Goal: Task Accomplishment & Management: Manage account settings

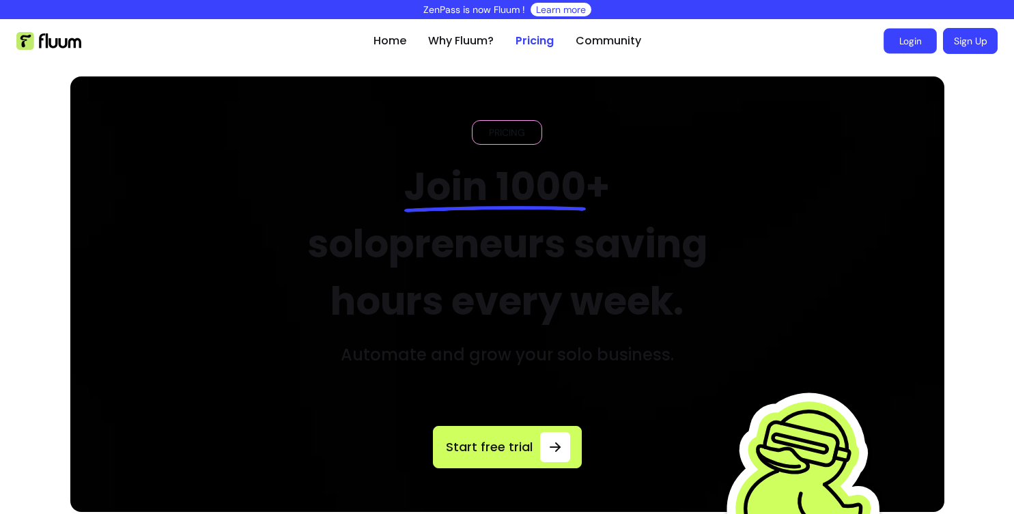
click at [893, 44] on link "Login" at bounding box center [910, 41] width 53 height 25
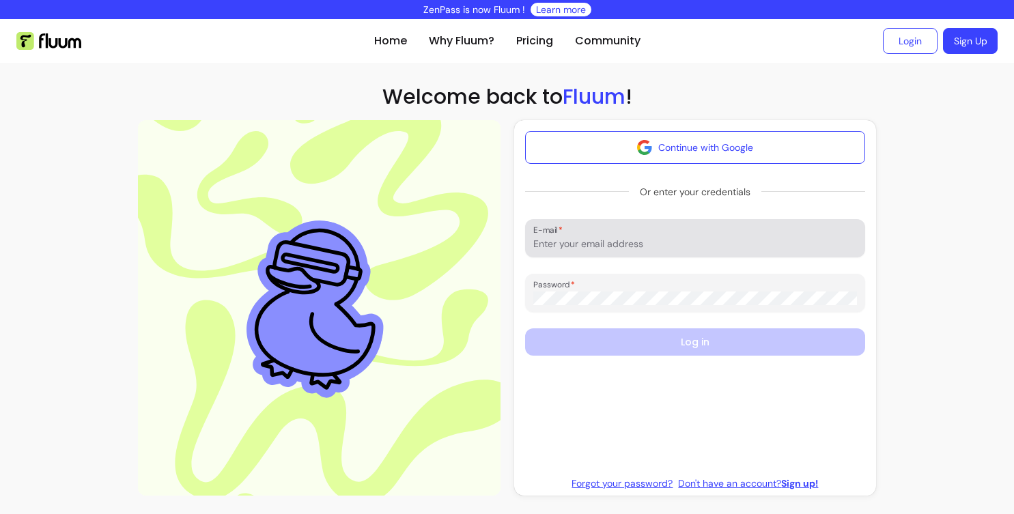
click at [646, 243] on input "E-mail" at bounding box center [696, 244] width 324 height 14
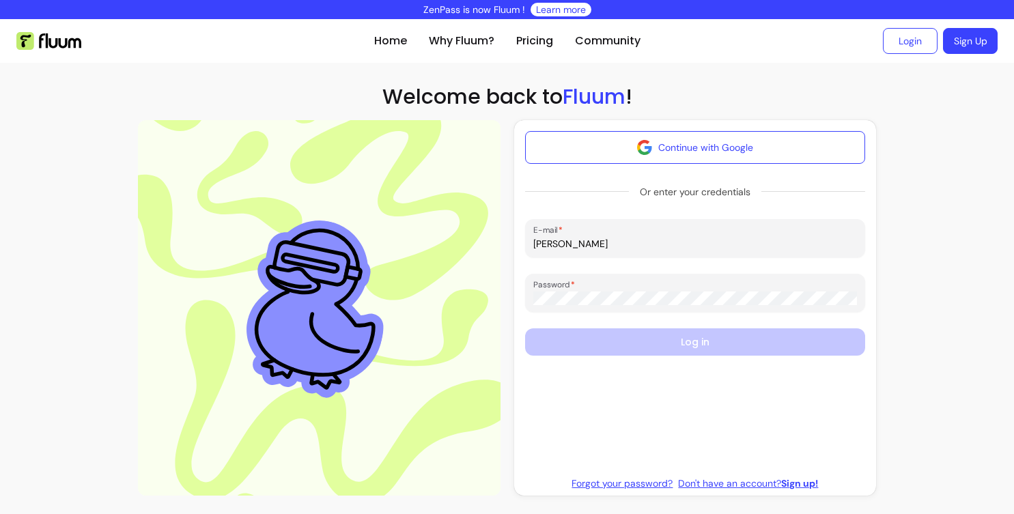
type input "[PERSON_NAME][EMAIL_ADDRESS][DOMAIN_NAME]"
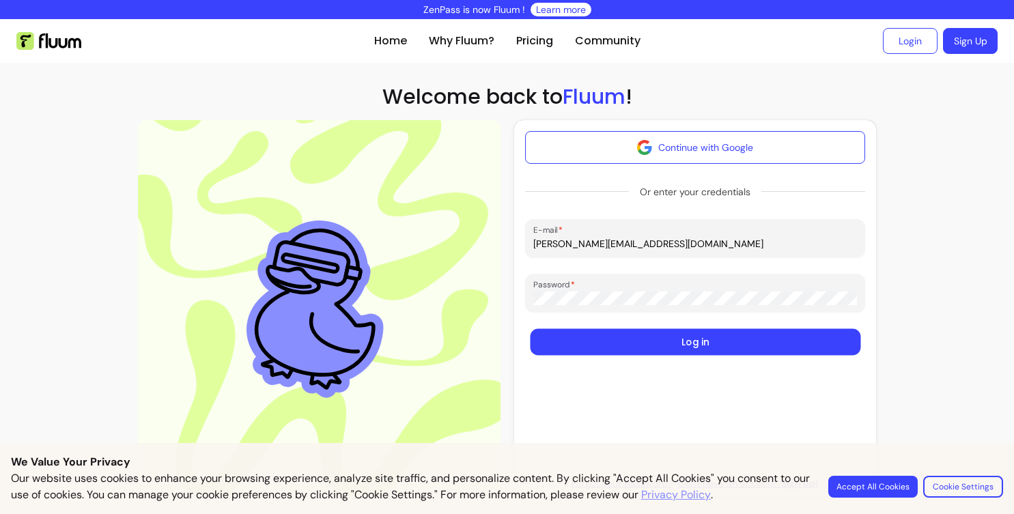
click at [628, 346] on button "Log in" at bounding box center [695, 342] width 331 height 27
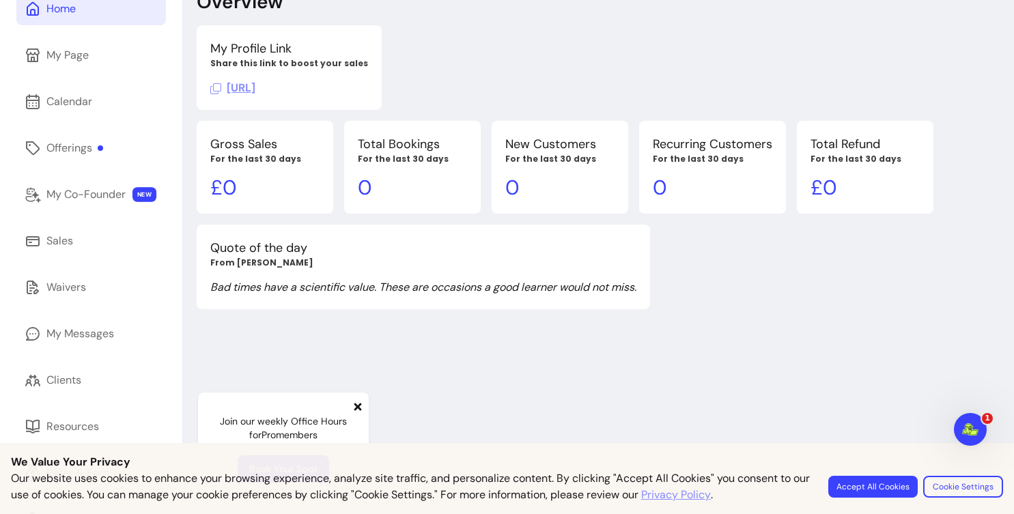
scroll to position [139, 0]
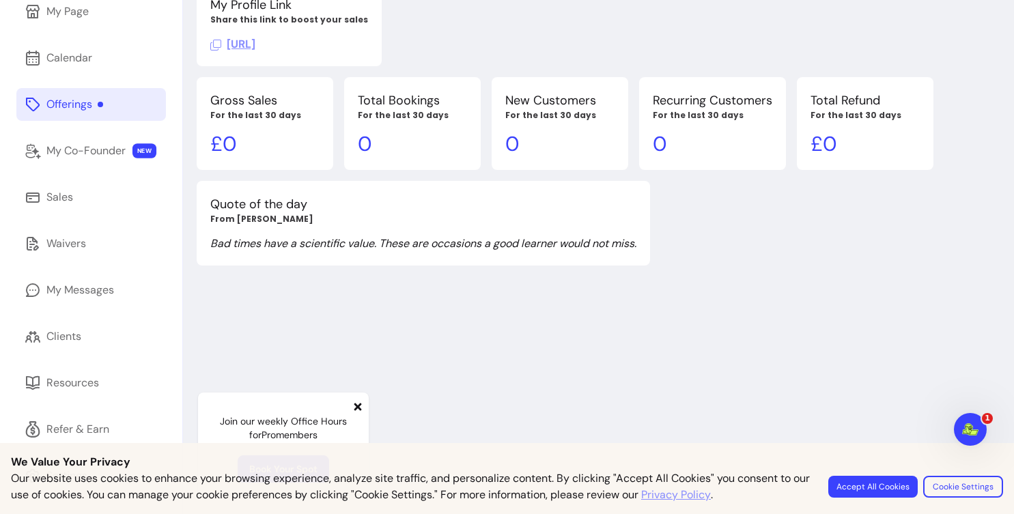
click at [99, 113] on link "Offerings" at bounding box center [91, 104] width 150 height 33
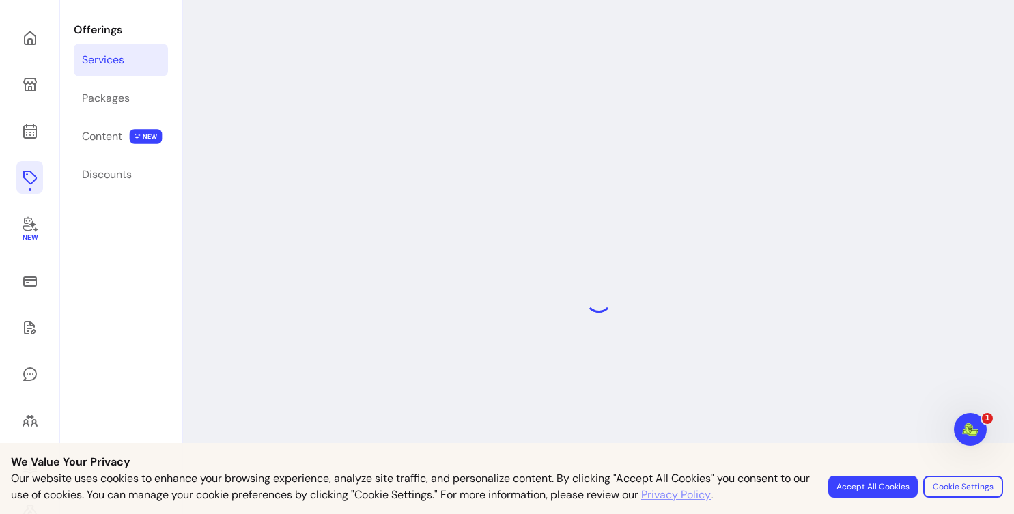
scroll to position [66, 0]
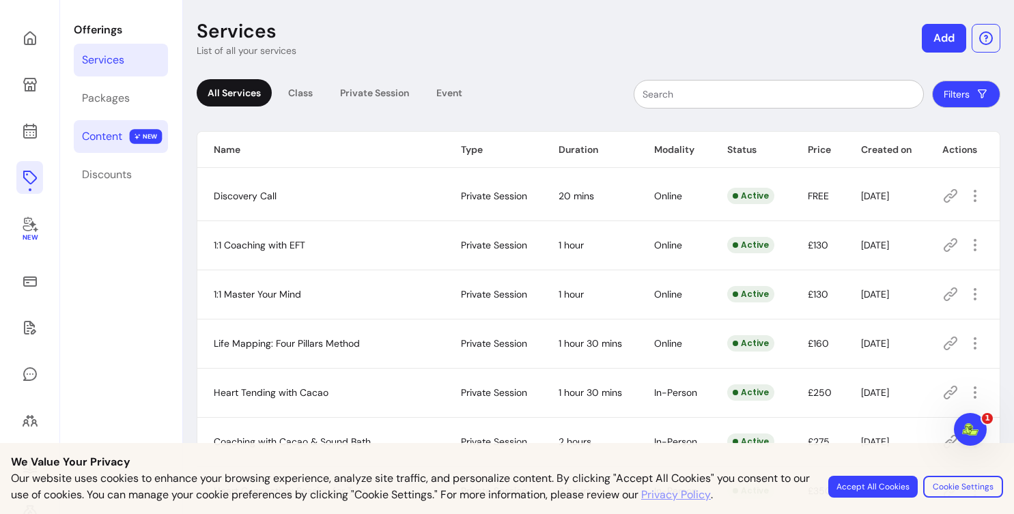
click at [124, 142] on link "Content NEW" at bounding box center [121, 136] width 94 height 33
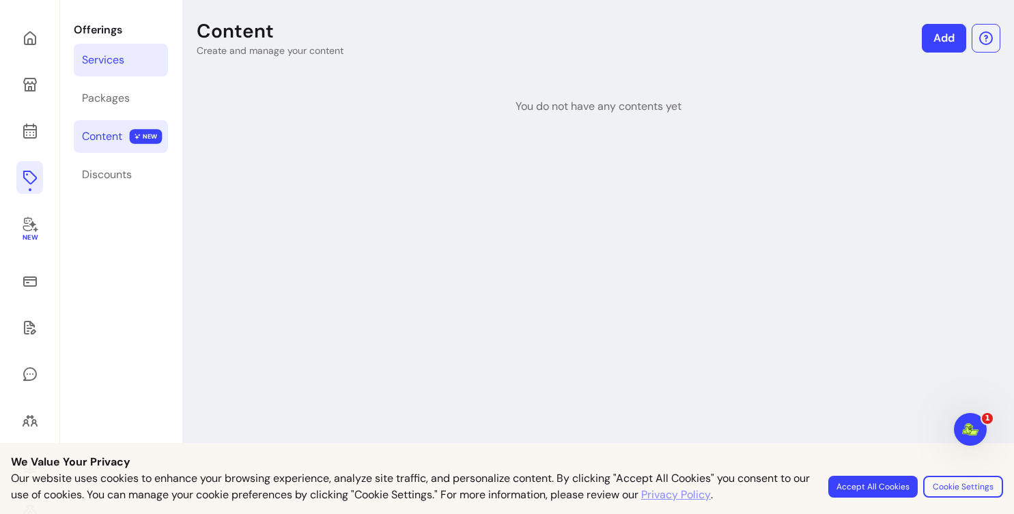
click at [124, 62] on div "Services" at bounding box center [103, 60] width 42 height 16
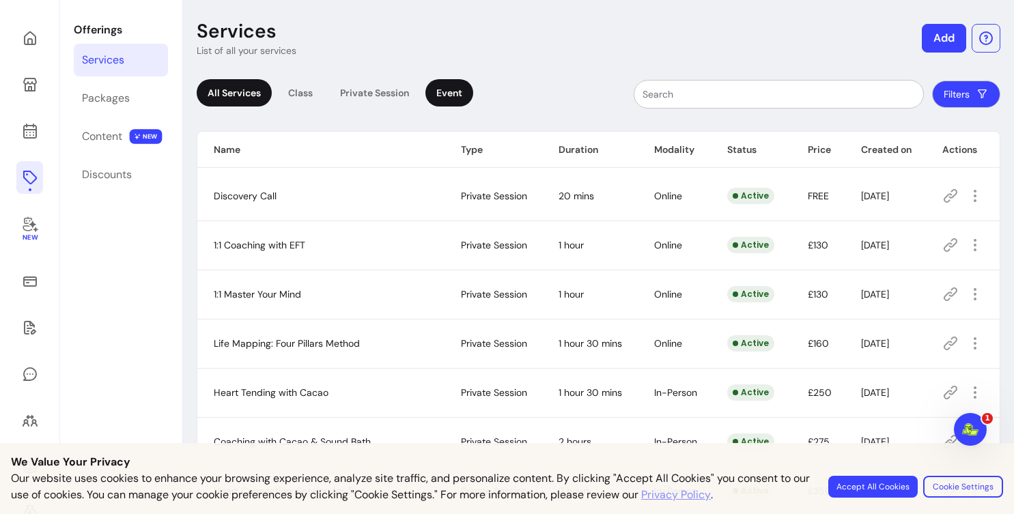
click at [439, 89] on div "Event" at bounding box center [450, 92] width 48 height 27
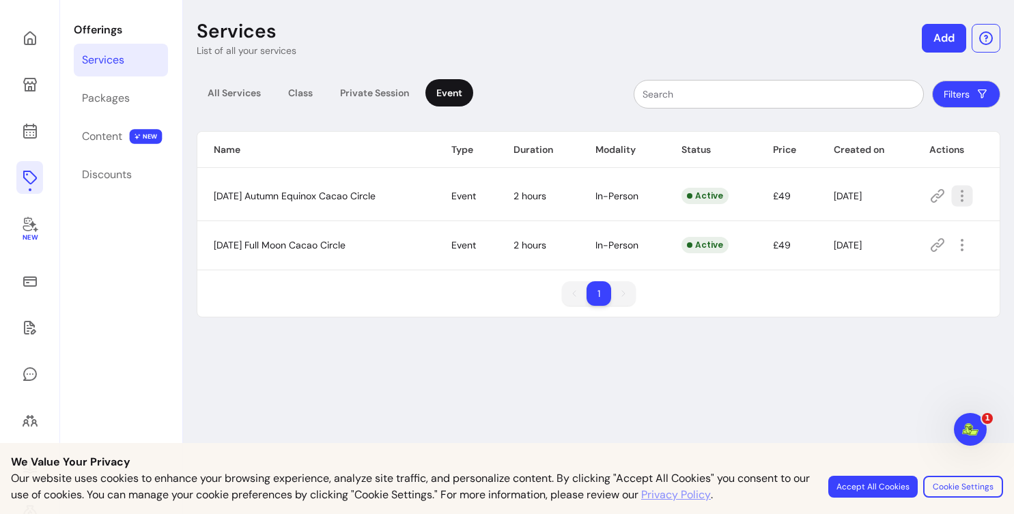
click at [965, 195] on icon "button" at bounding box center [962, 196] width 16 height 16
click at [920, 333] on span "Delete" at bounding box center [919, 331] width 100 height 14
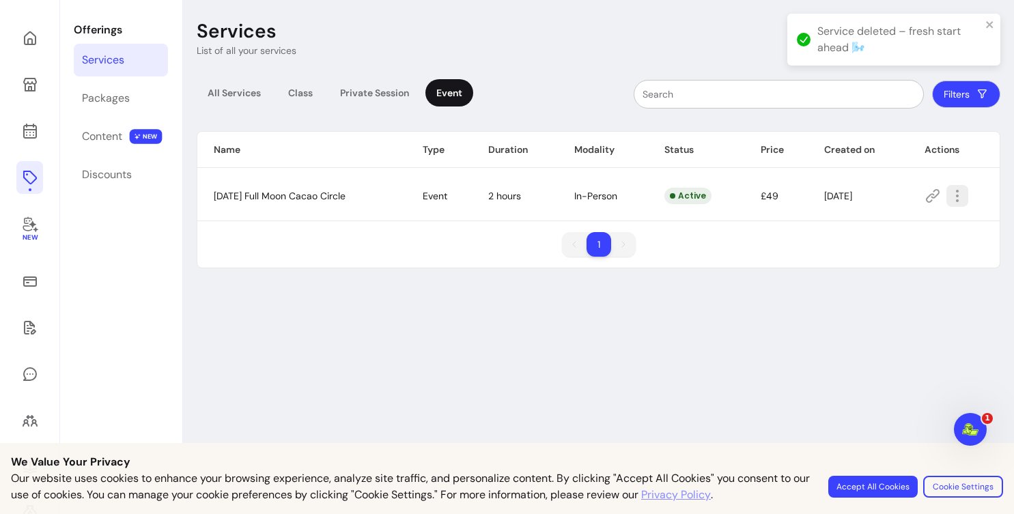
click at [966, 195] on icon "button" at bounding box center [958, 196] width 16 height 16
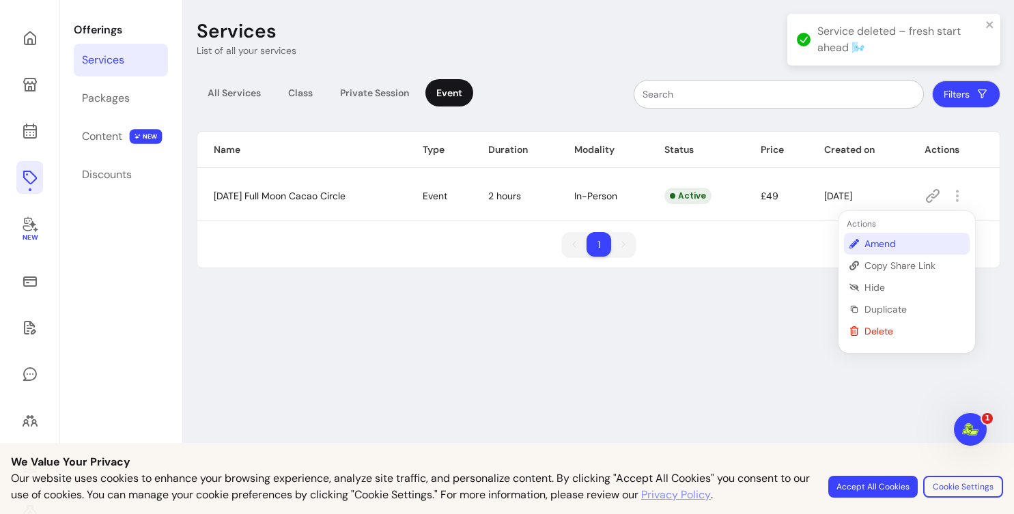
click at [874, 243] on span "Amend" at bounding box center [915, 244] width 100 height 14
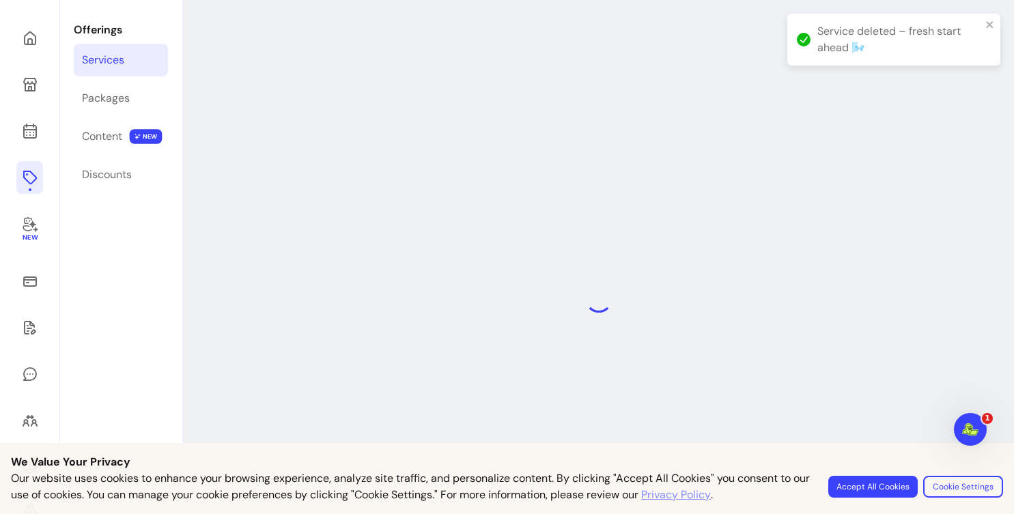
select select "***"
select select "**********"
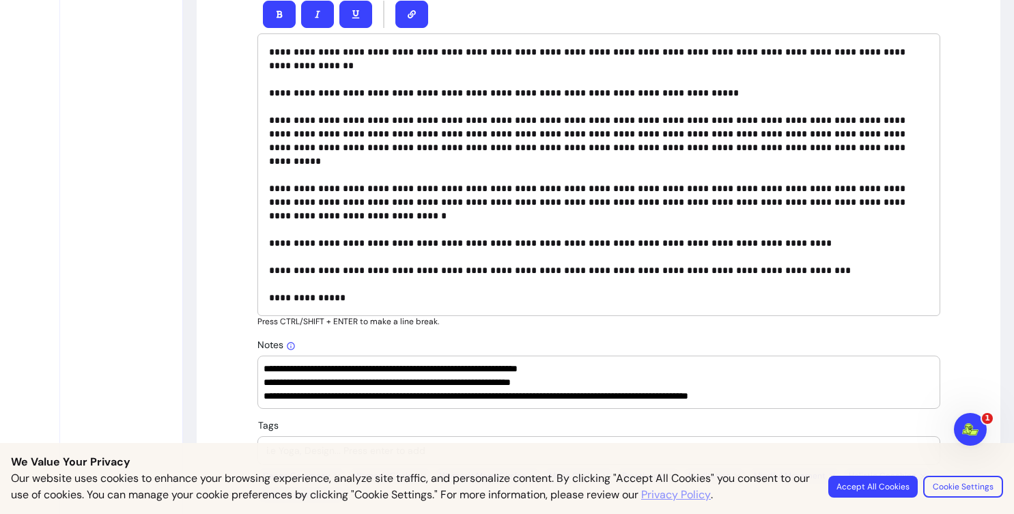
scroll to position [185, 0]
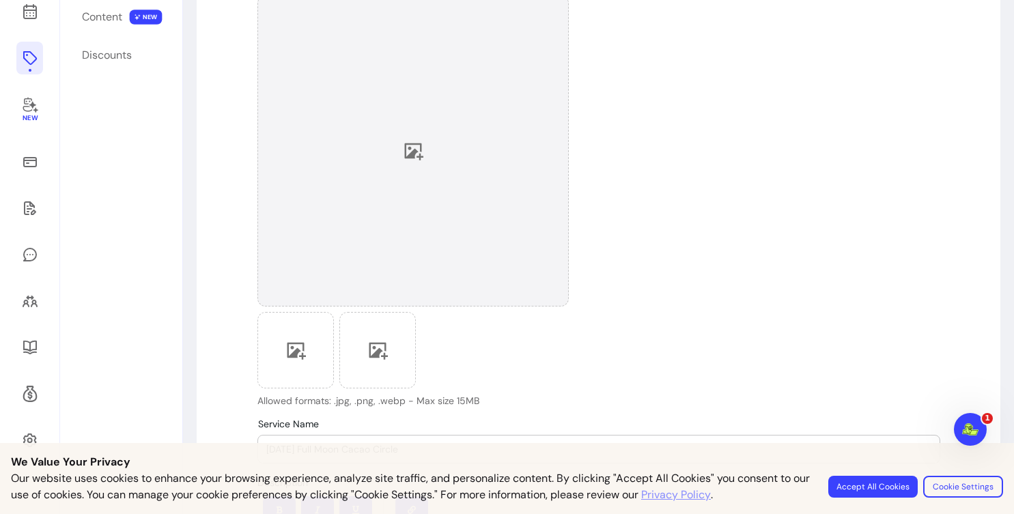
click at [406, 132] on div at bounding box center [414, 151] width 312 height 312
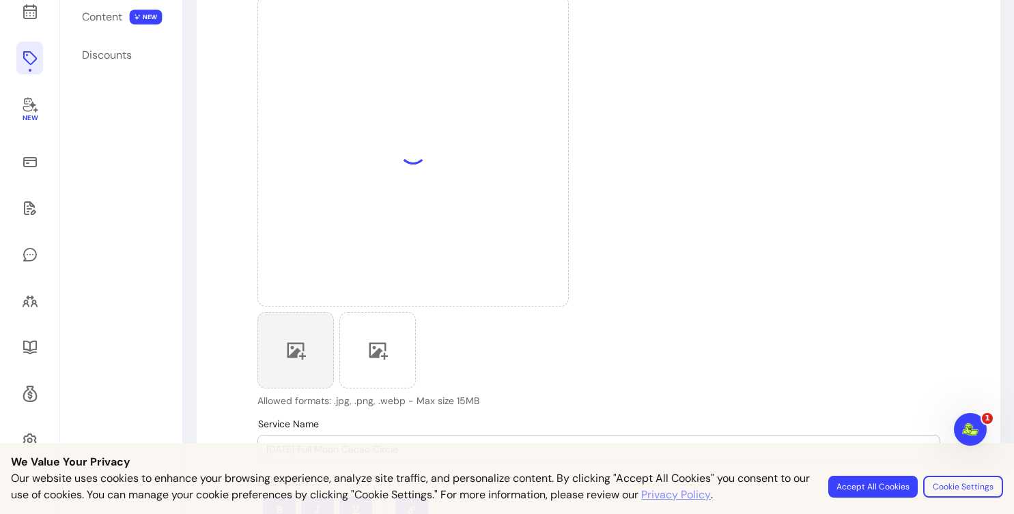
click at [320, 366] on div at bounding box center [296, 350] width 77 height 77
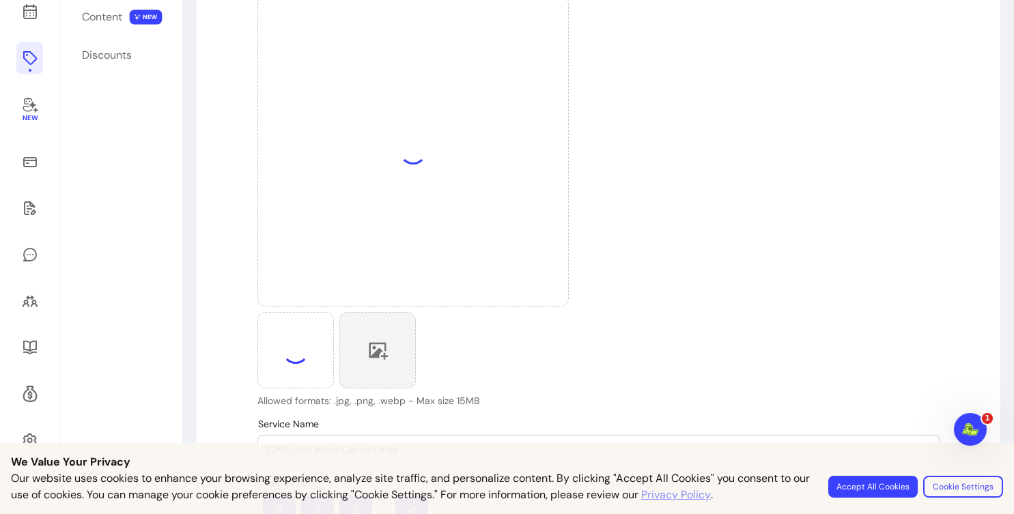
click at [379, 357] on icon at bounding box center [378, 350] width 20 height 20
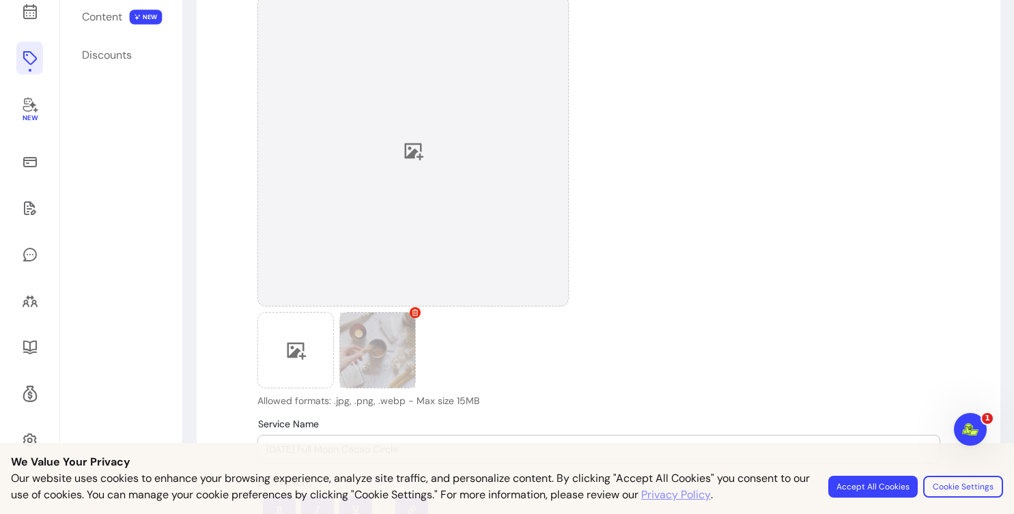
click at [437, 139] on div at bounding box center [414, 151] width 312 height 312
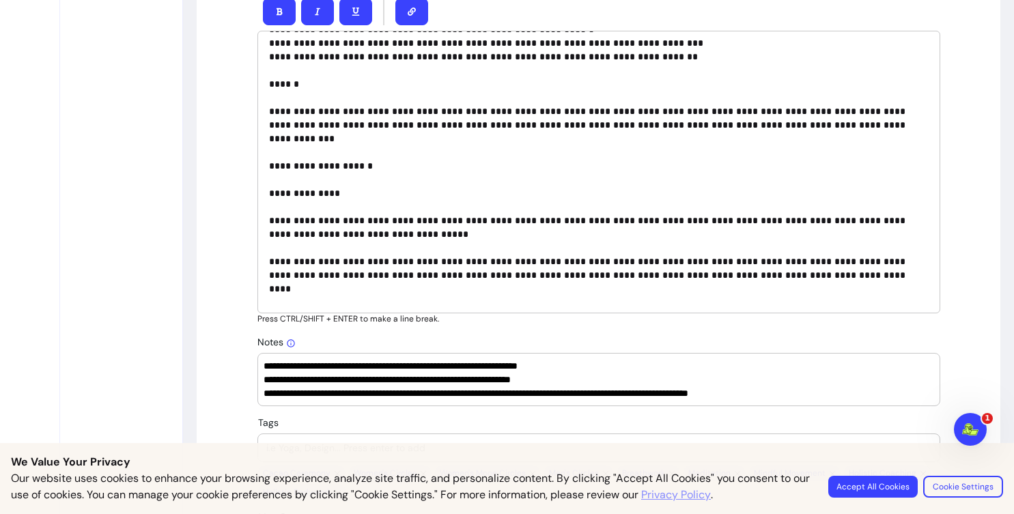
scroll to position [315, 0]
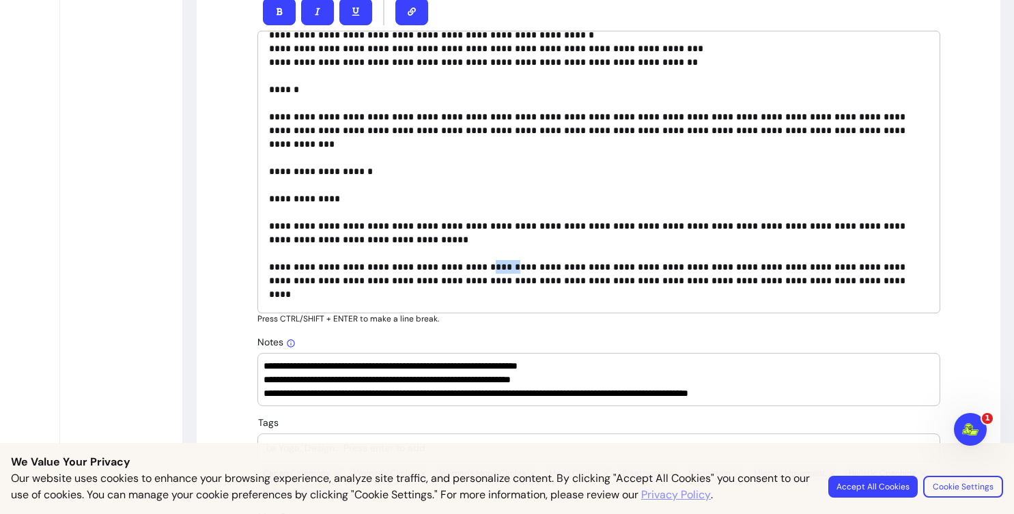
drag, startPoint x: 503, startPoint y: 225, endPoint x: 477, endPoint y: 227, distance: 26.0
click at [477, 227] on p "**********" at bounding box center [599, 137] width 660 height 820
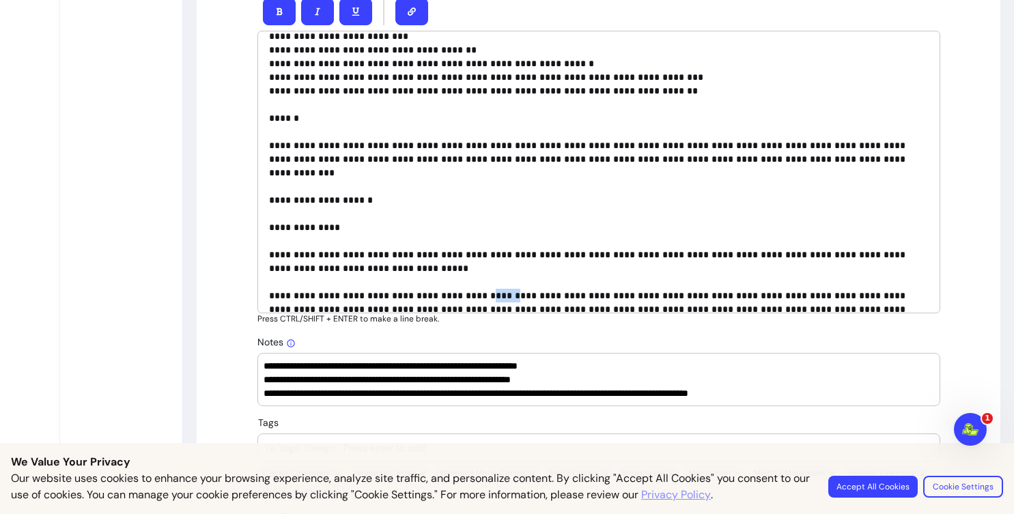
click at [408, 8] on icon "button" at bounding box center [412, 12] width 8 height 8
drag, startPoint x: 396, startPoint y: 271, endPoint x: 368, endPoint y: 268, distance: 28.1
click at [368, 268] on p "**********" at bounding box center [599, 166] width 660 height 820
click at [412, 18] on button "button" at bounding box center [412, 11] width 33 height 27
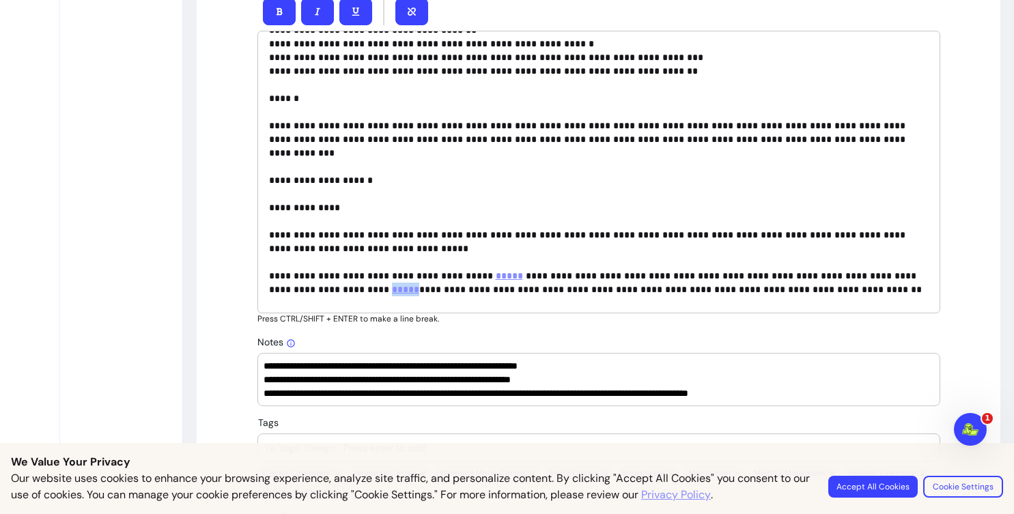
scroll to position [316, 0]
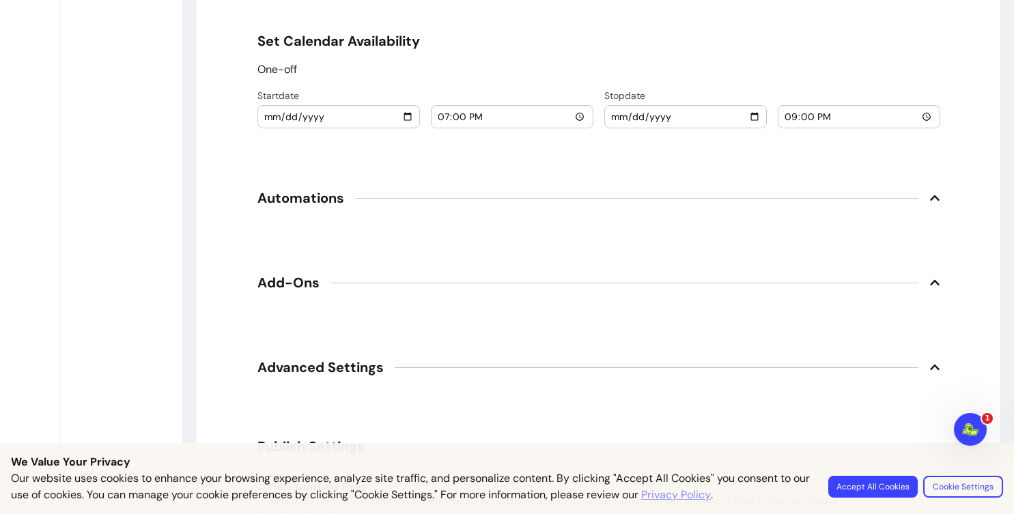
scroll to position [1681, 0]
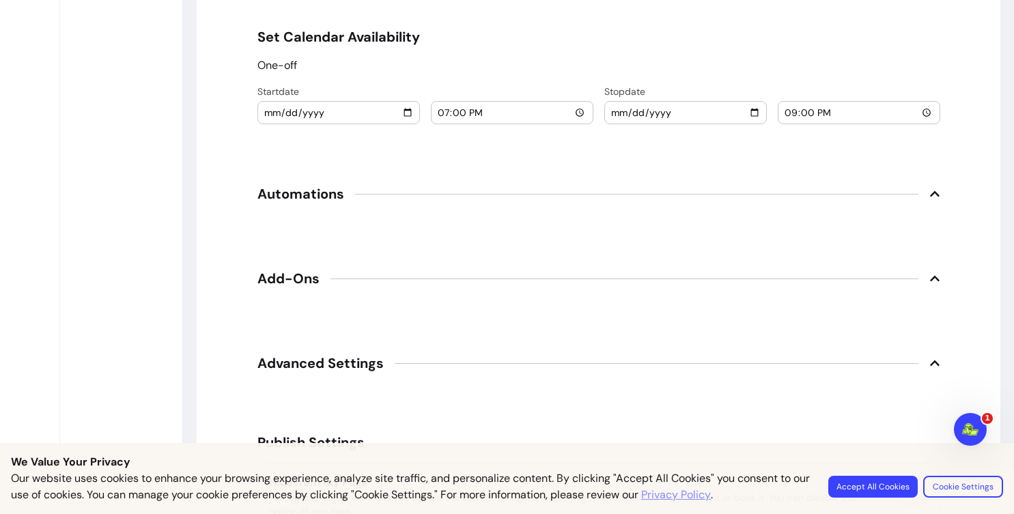
click at [642, 269] on span "Add-Ons" at bounding box center [599, 279] width 683 height 30
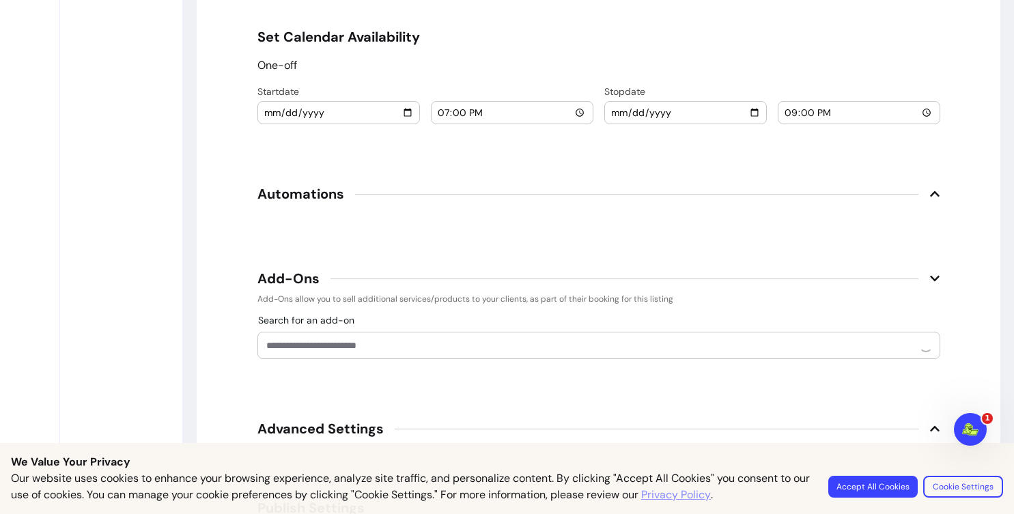
click at [623, 197] on span "Automations" at bounding box center [599, 194] width 683 height 30
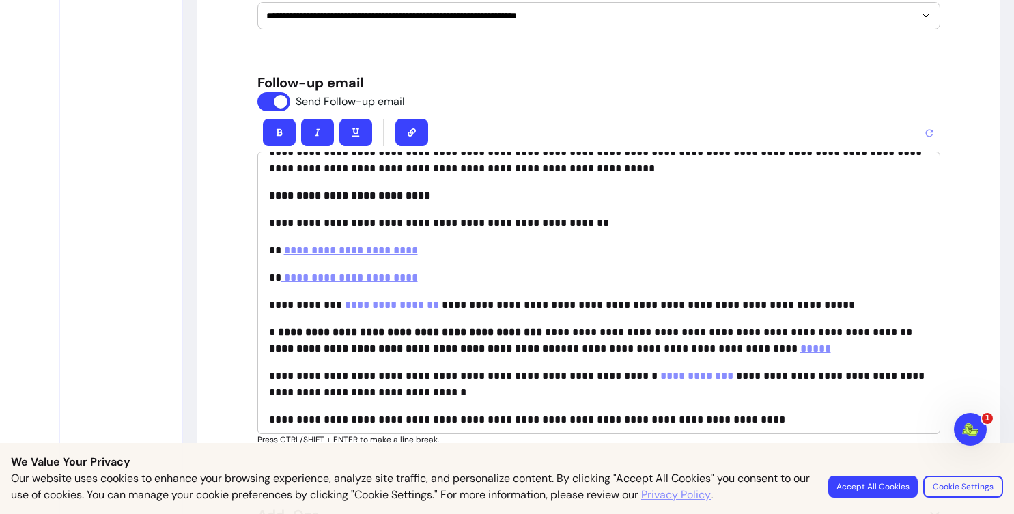
scroll to position [0, 0]
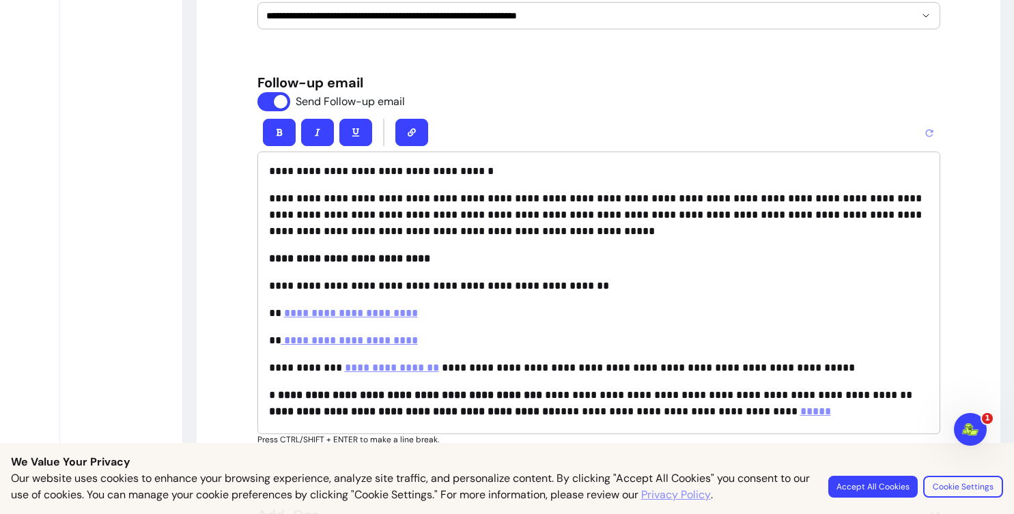
click at [427, 283] on p "**********" at bounding box center [599, 286] width 660 height 16
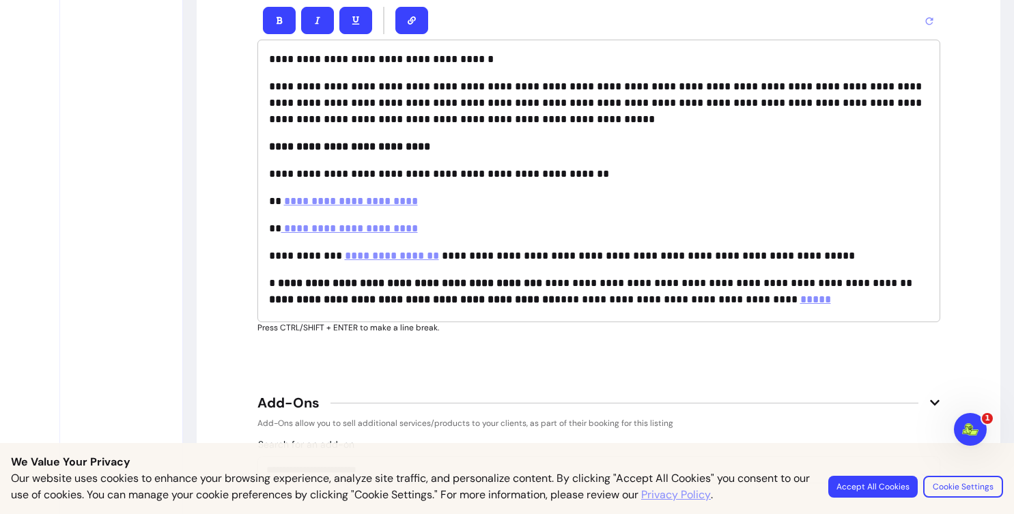
scroll to position [2070, 0]
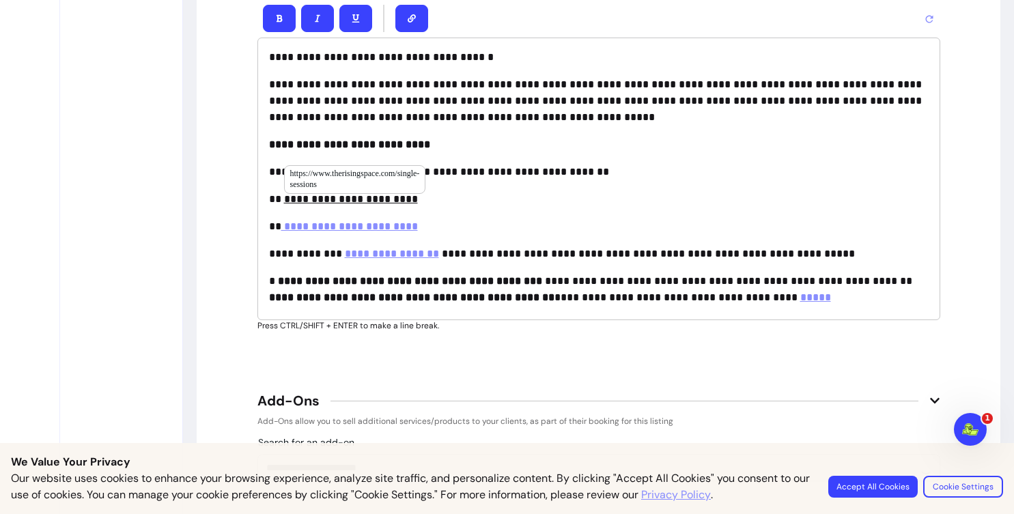
click at [378, 197] on link "**********" at bounding box center [351, 199] width 134 height 10
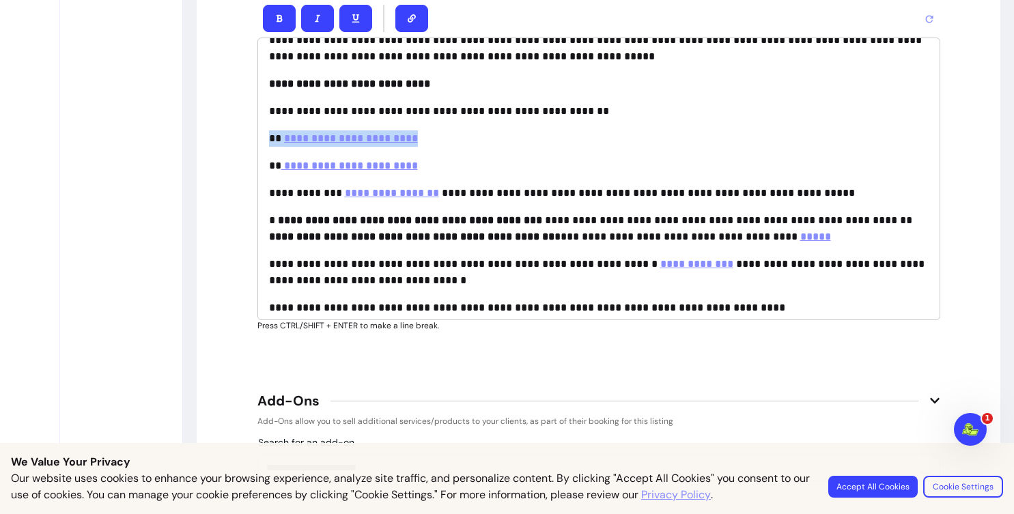
scroll to position [65, 0]
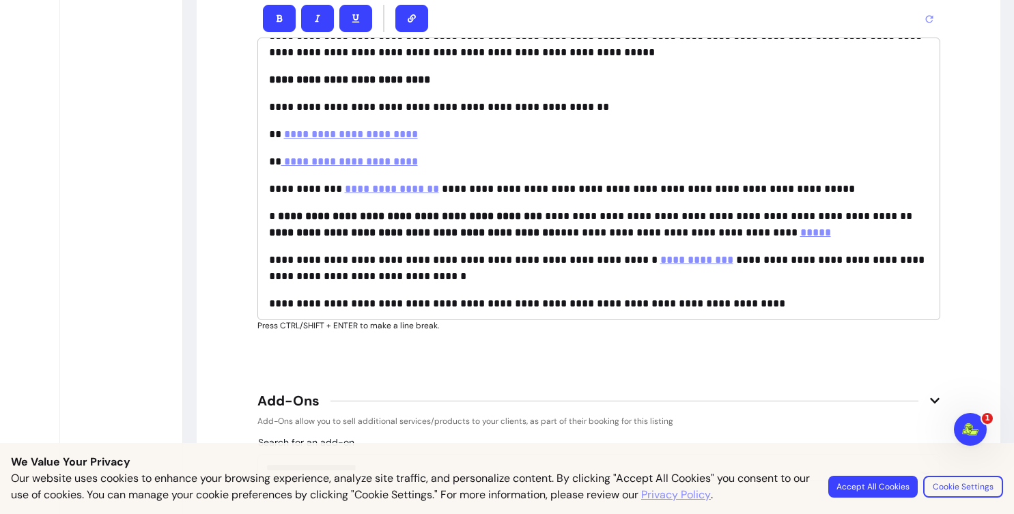
click at [332, 232] on strong "**********" at bounding box center [412, 232] width 286 height 10
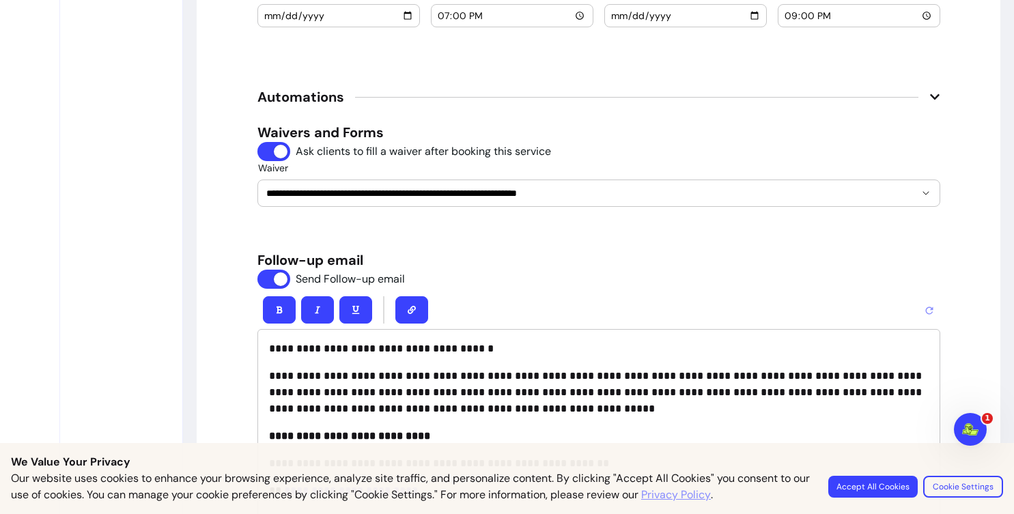
scroll to position [1733, 0]
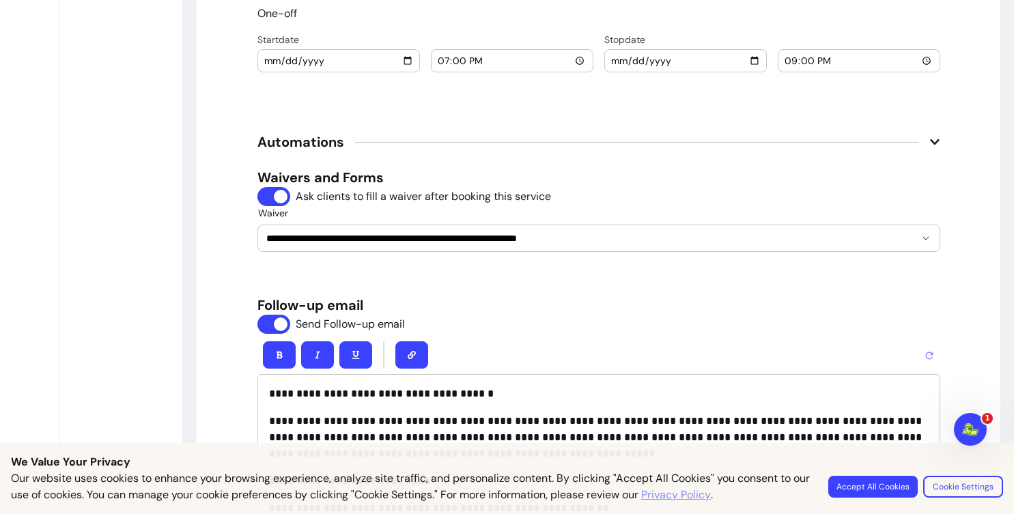
click at [891, 486] on button "Accept All Cookies" at bounding box center [873, 487] width 89 height 22
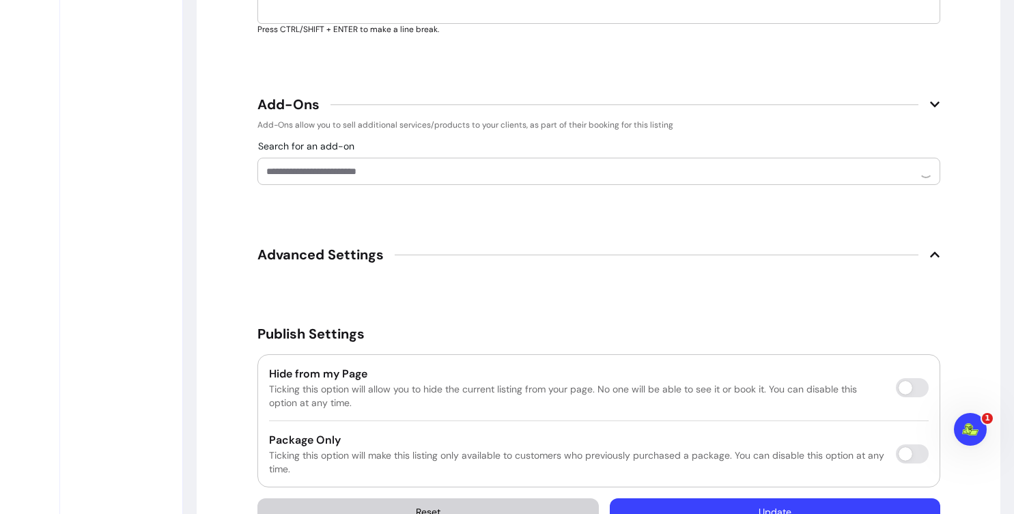
scroll to position [2413, 0]
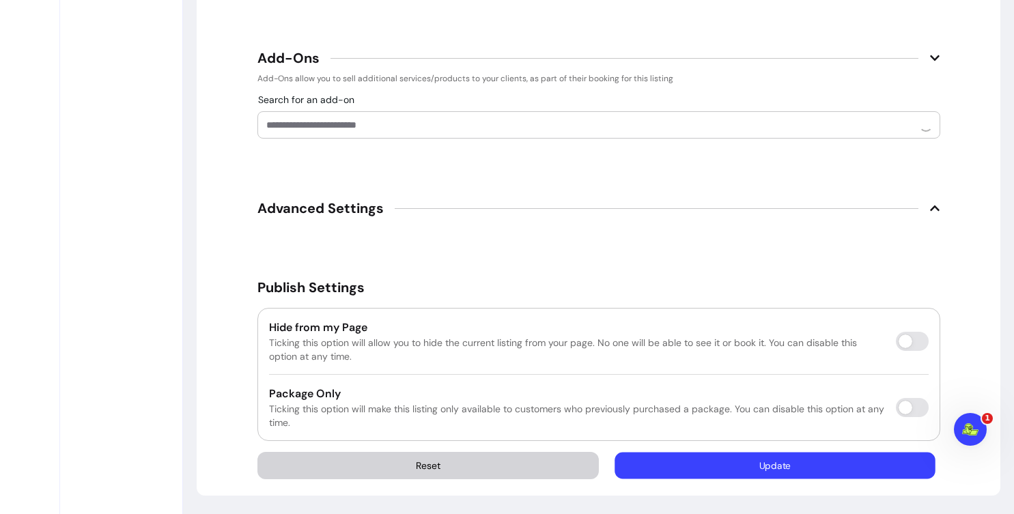
click at [863, 458] on button "Update" at bounding box center [775, 466] width 320 height 27
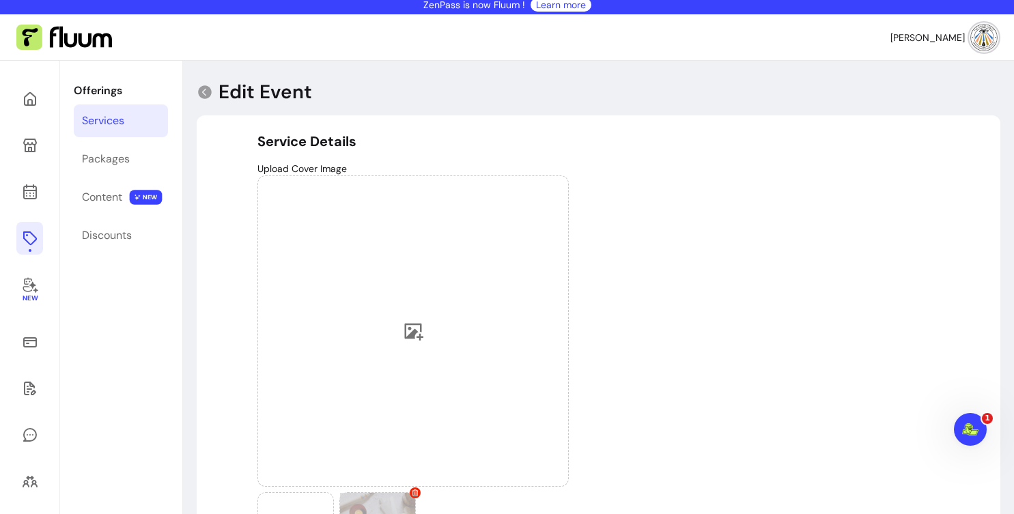
scroll to position [0, 0]
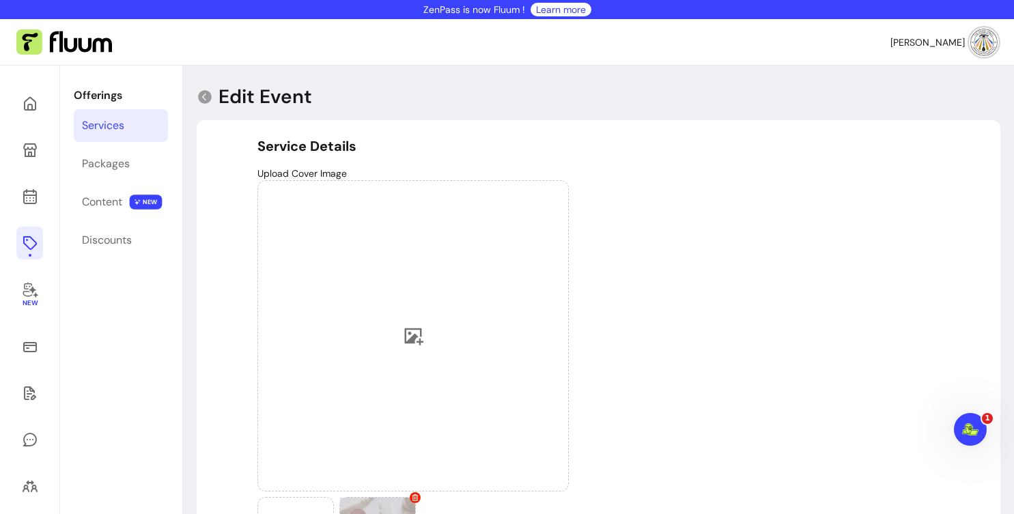
click at [818, 347] on div "Upload Cover Image Allowed formats: .jpg, .png, .webp - Max size 15MB" at bounding box center [599, 380] width 683 height 426
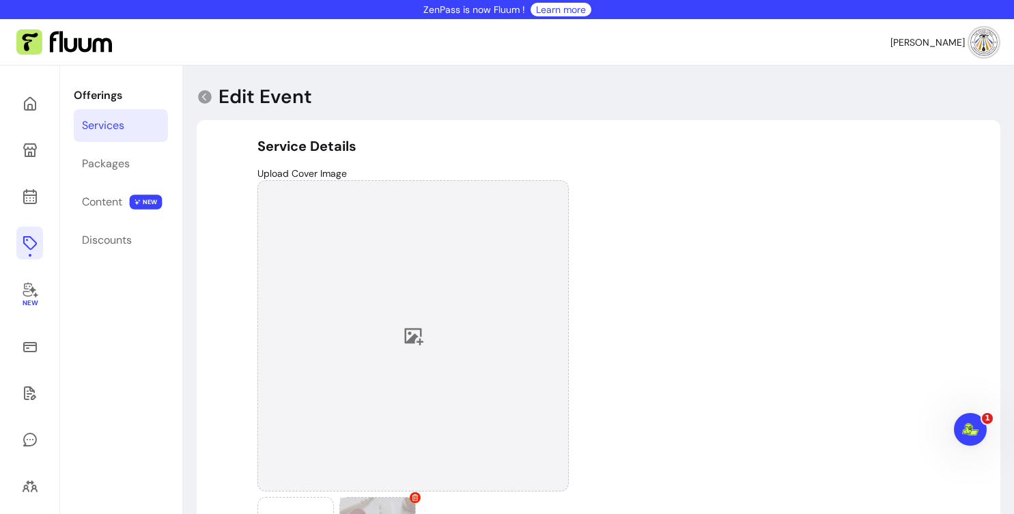
click at [403, 324] on div at bounding box center [414, 336] width 312 height 312
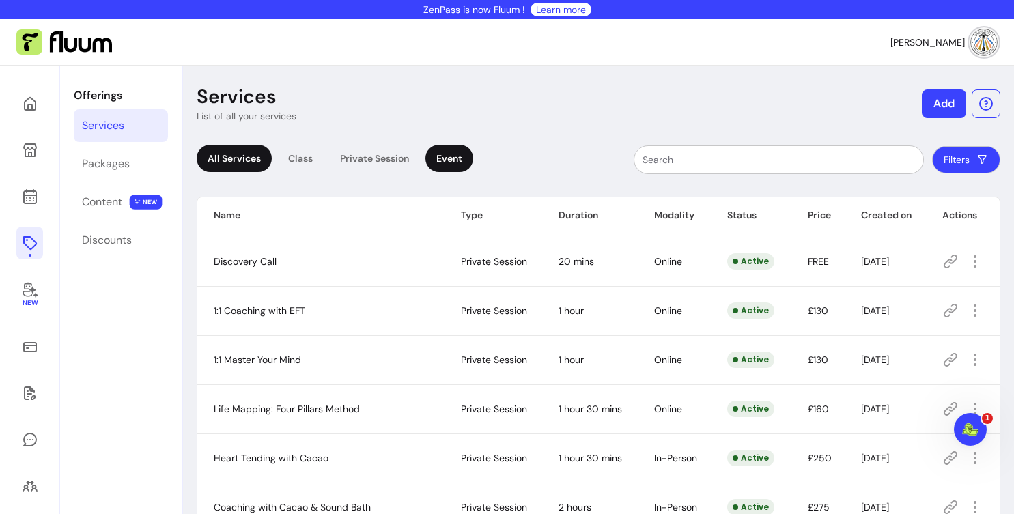
click at [445, 160] on div "Event" at bounding box center [450, 158] width 48 height 27
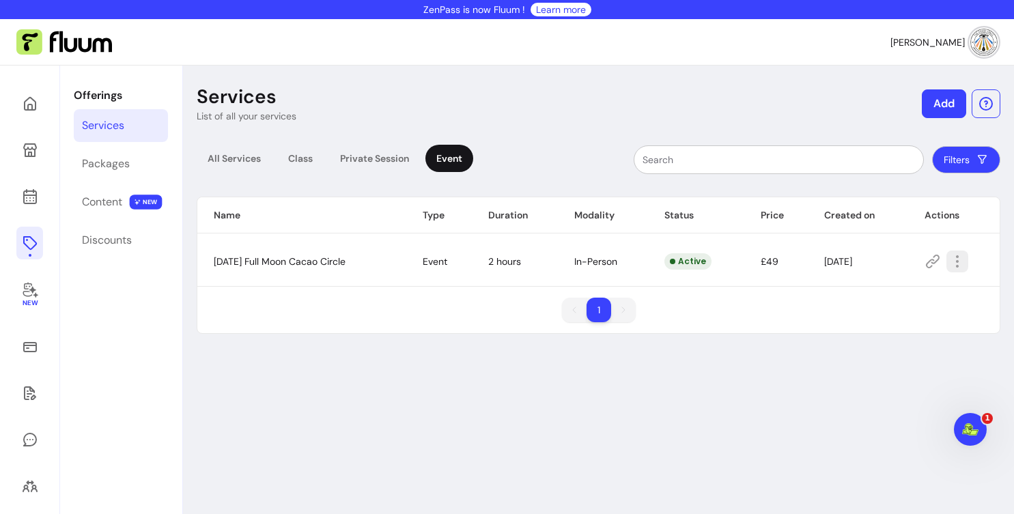
click at [966, 258] on icon "button" at bounding box center [958, 261] width 16 height 16
click at [798, 319] on div "1 1" at bounding box center [598, 316] width 803 height 36
click at [965, 266] on icon "button" at bounding box center [1028, 278] width 225 height 189
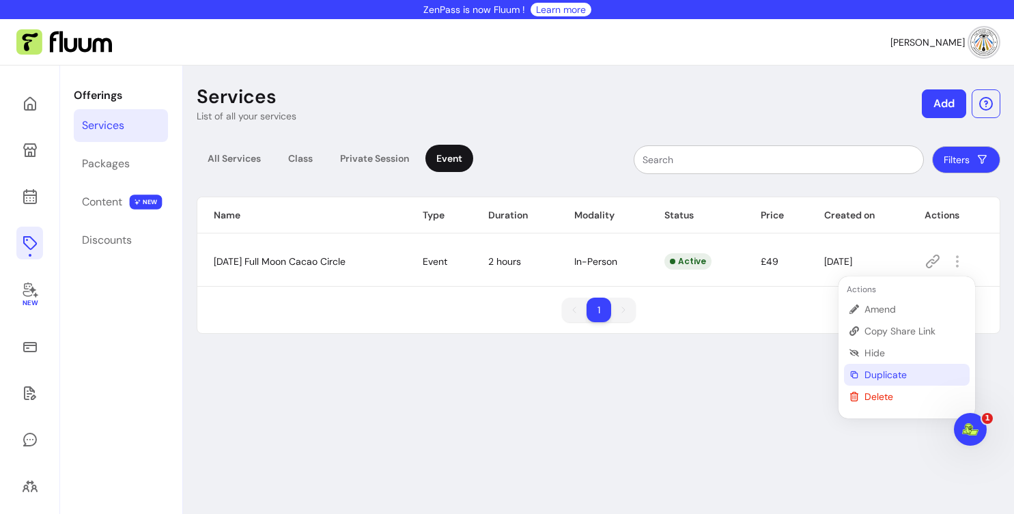
click at [875, 376] on span "Duplicate" at bounding box center [915, 375] width 100 height 14
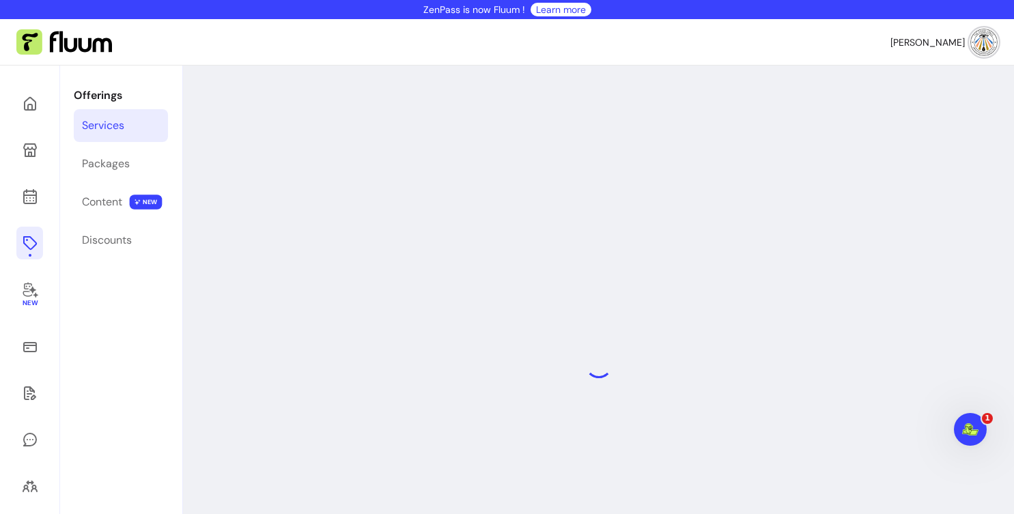
select select "***"
select select "**********"
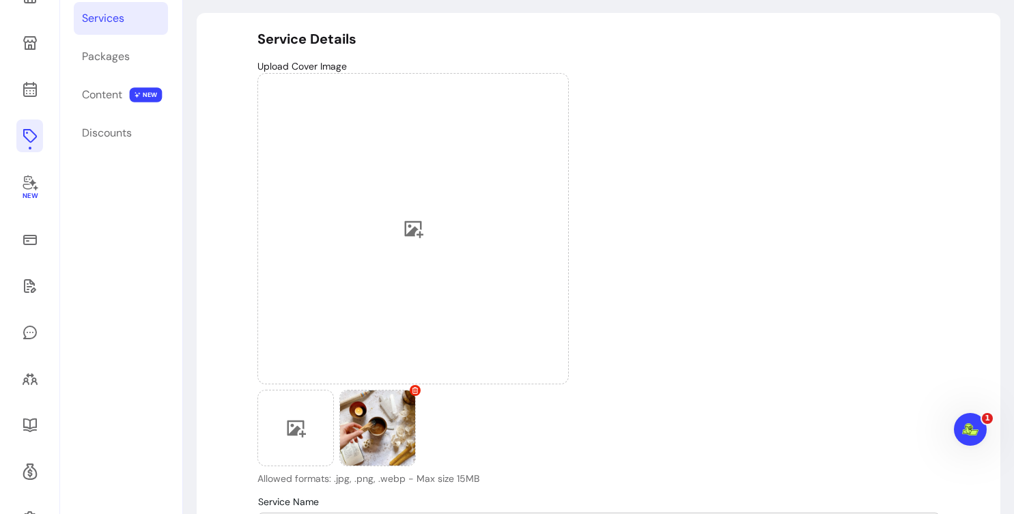
scroll to position [156, 0]
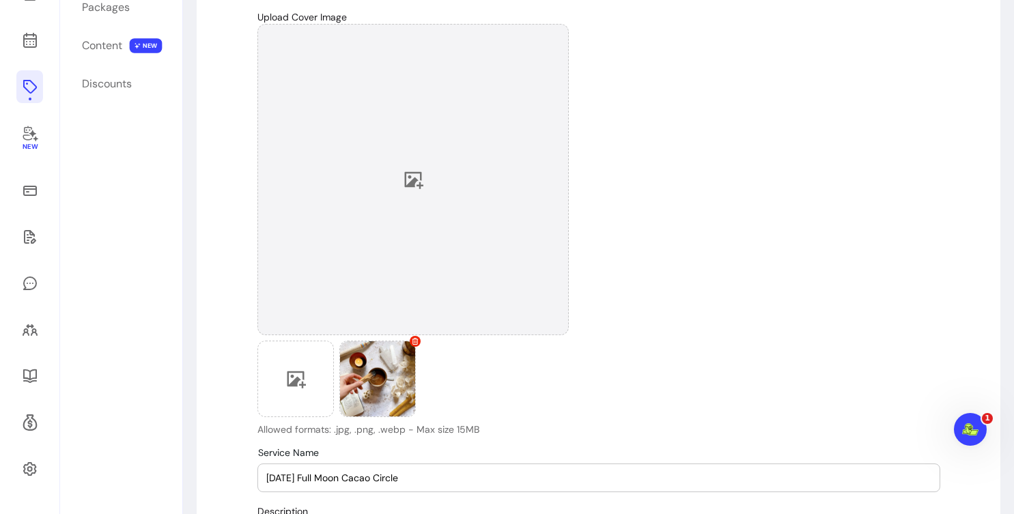
click at [419, 176] on icon at bounding box center [413, 179] width 20 height 20
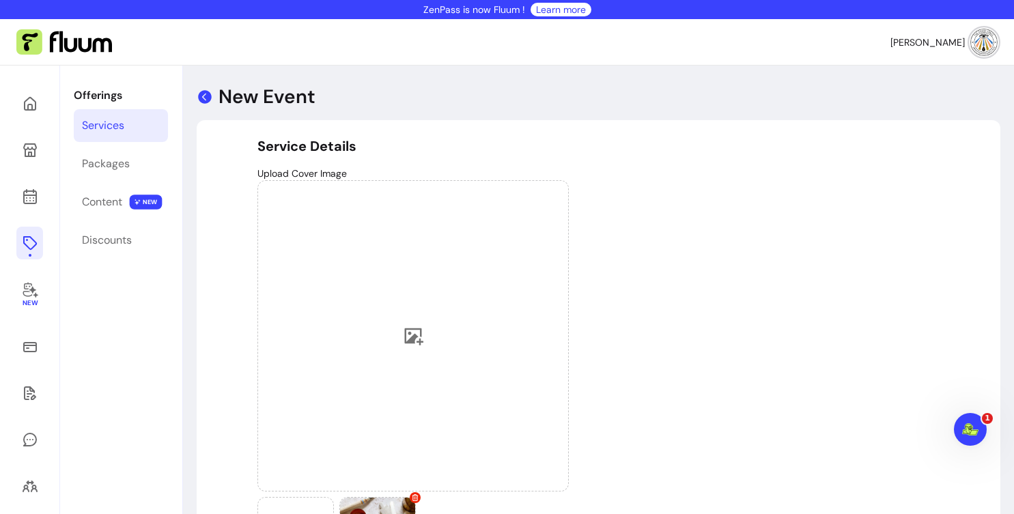
click at [212, 94] on icon at bounding box center [205, 97] width 16 height 16
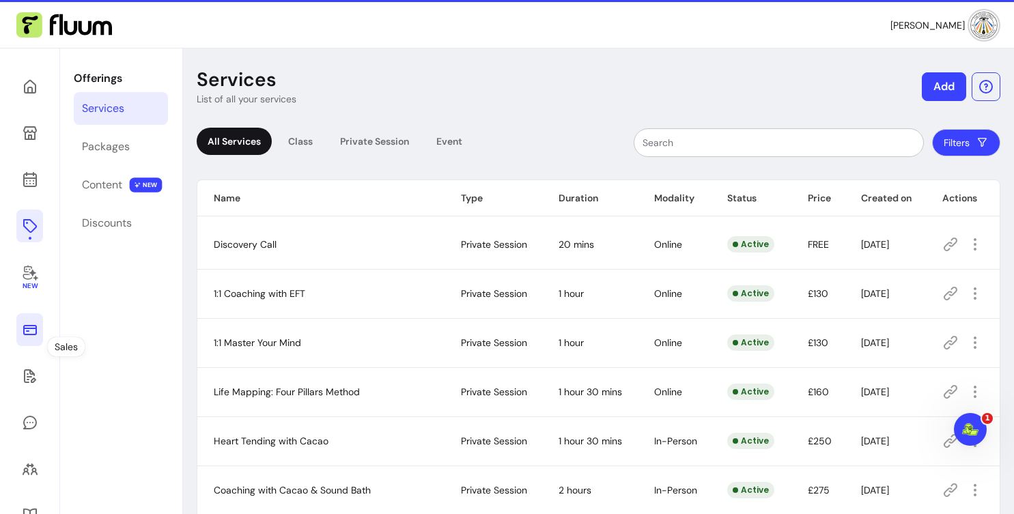
scroll to position [31, 0]
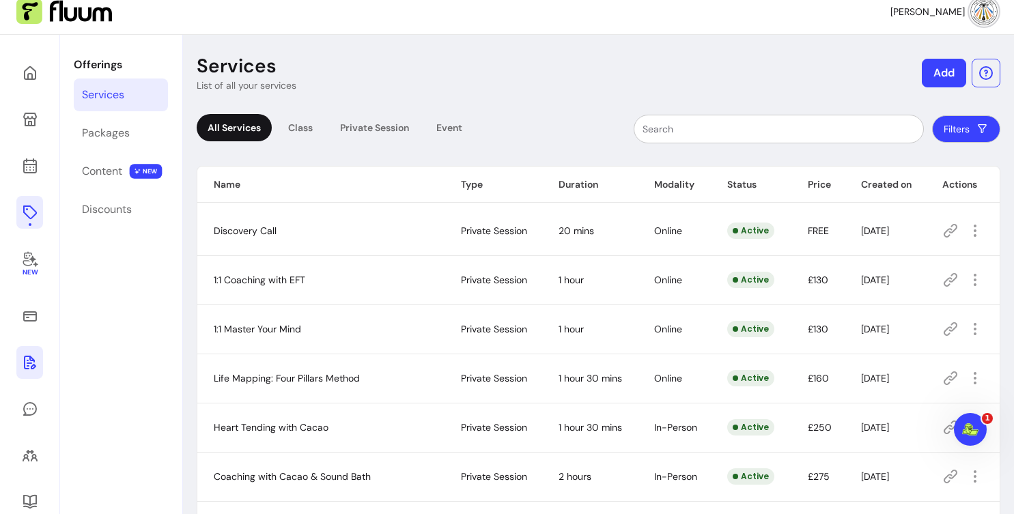
click at [33, 367] on icon at bounding box center [30, 363] width 12 height 14
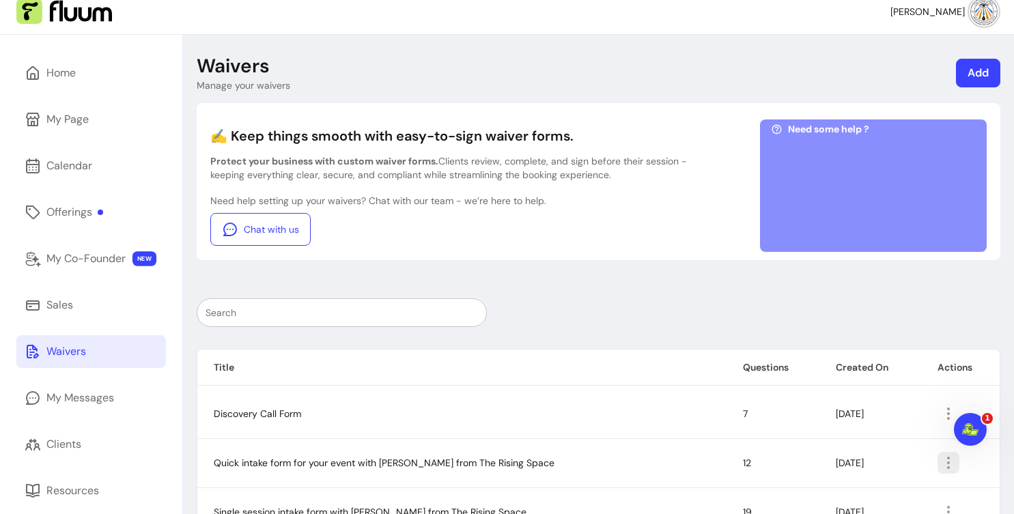
click at [942, 460] on icon "button" at bounding box center [949, 463] width 16 height 16
click at [869, 387] on span "Amend" at bounding box center [897, 385] width 100 height 14
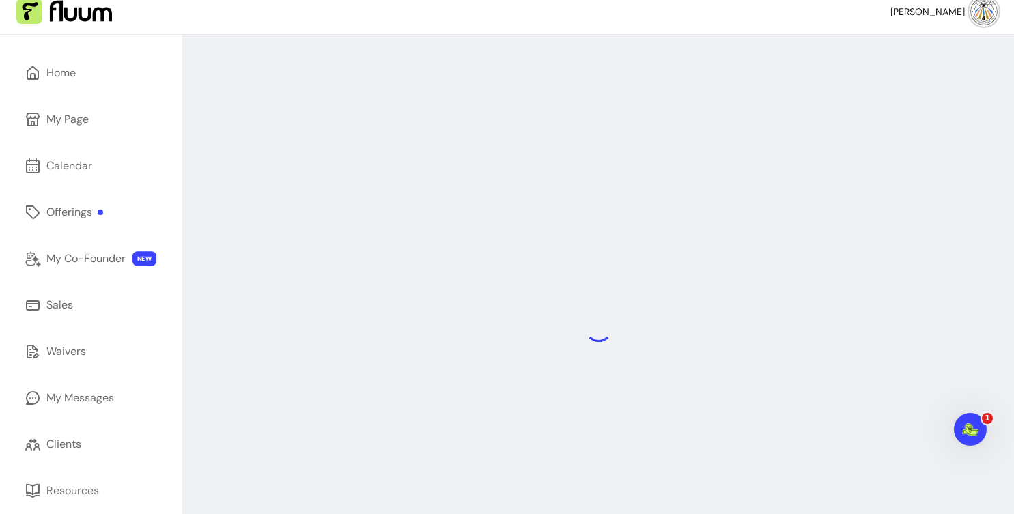
select select "*"
select select "****"
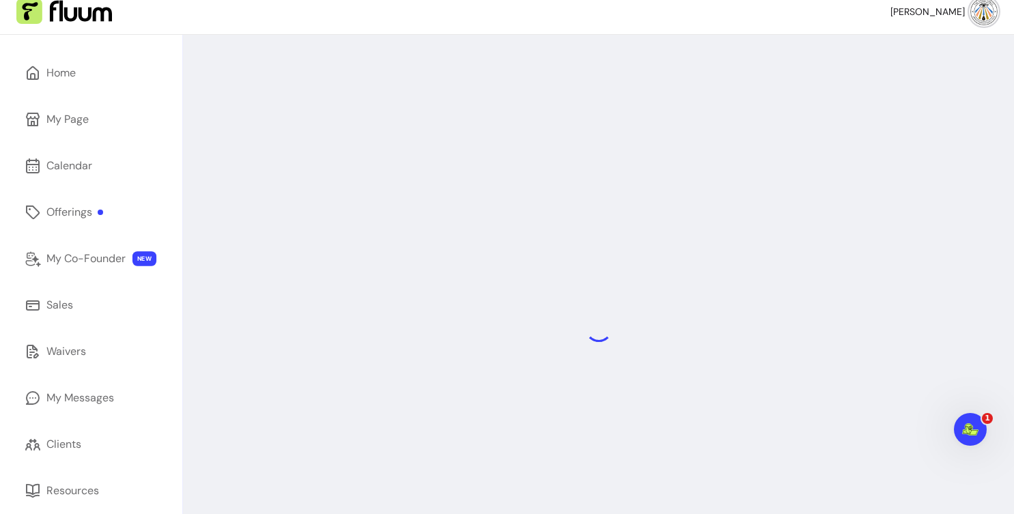
select select "****"
select select "*"
select select "********"
select select "**********"
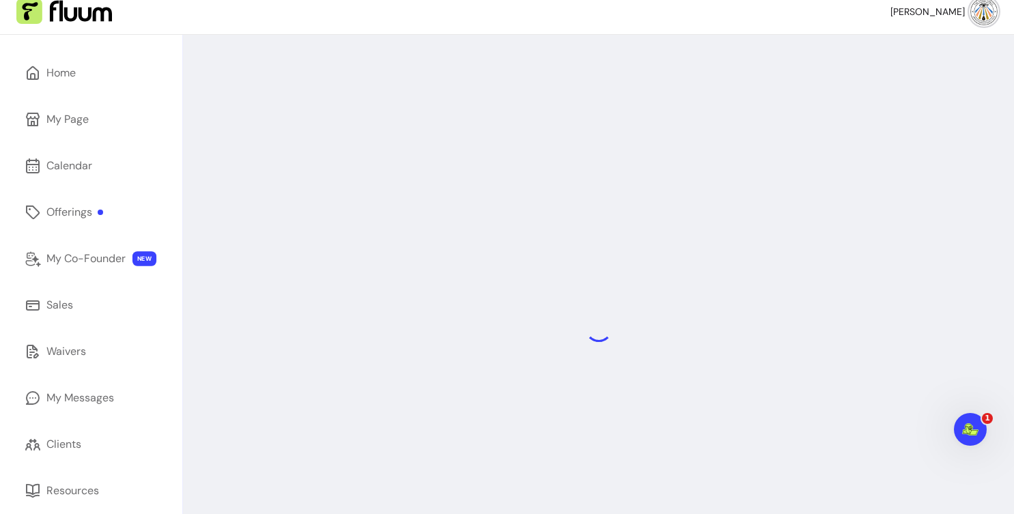
select select "****"
select select "********"
select select "**********"
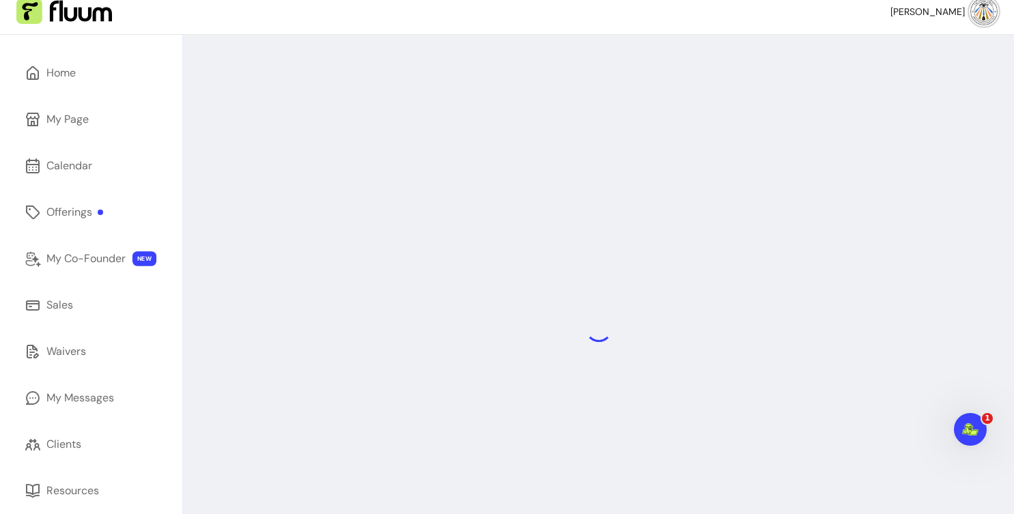
select select "*"
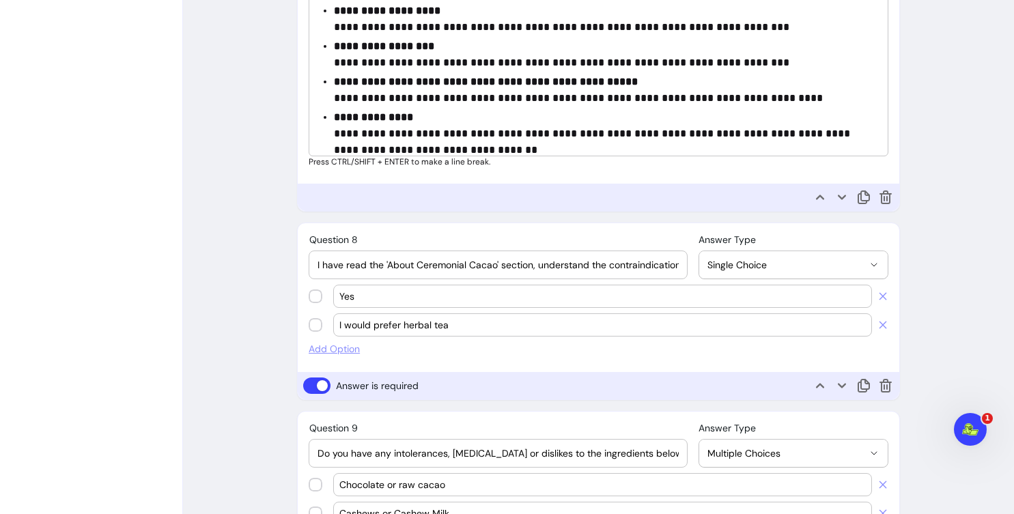
scroll to position [1799, 0]
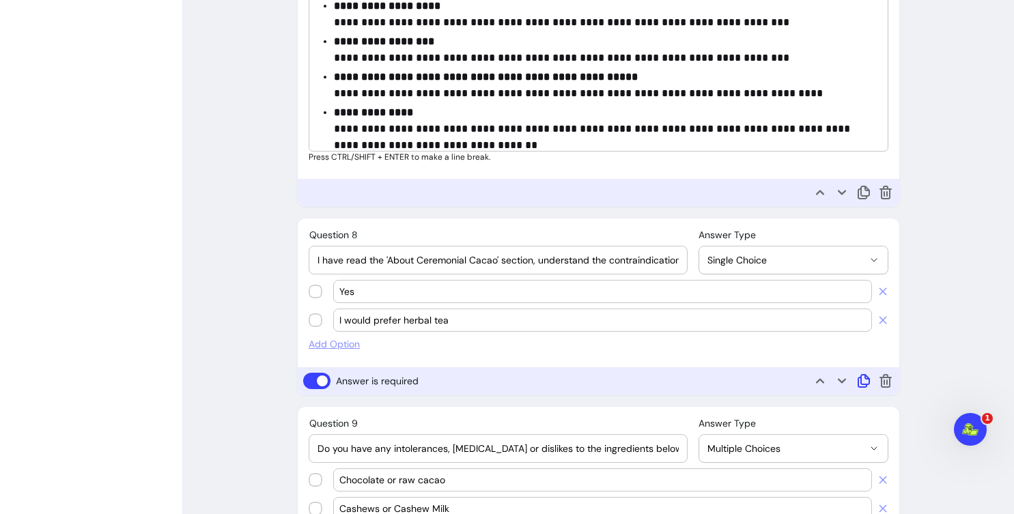
click at [863, 380] on icon at bounding box center [864, 381] width 16 height 16
select select "********"
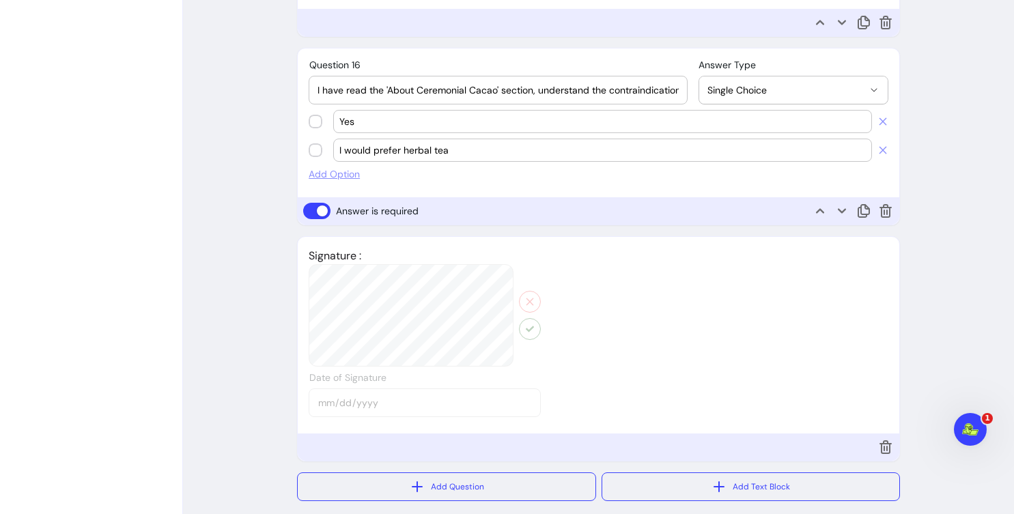
scroll to position [3672, 0]
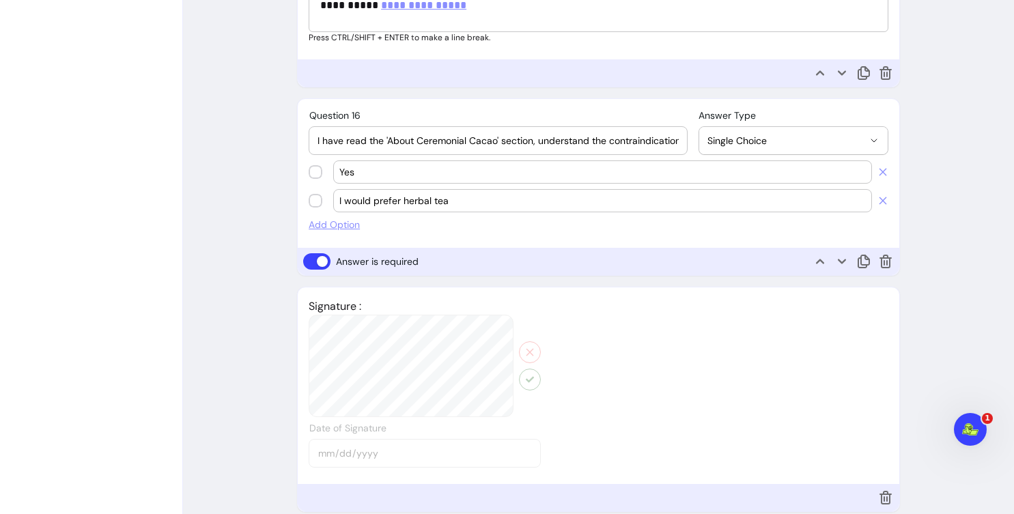
click at [500, 139] on input "I have read the 'About Ceremonial Cacao' section, understand the contraindicati…" at bounding box center [498, 141] width 361 height 14
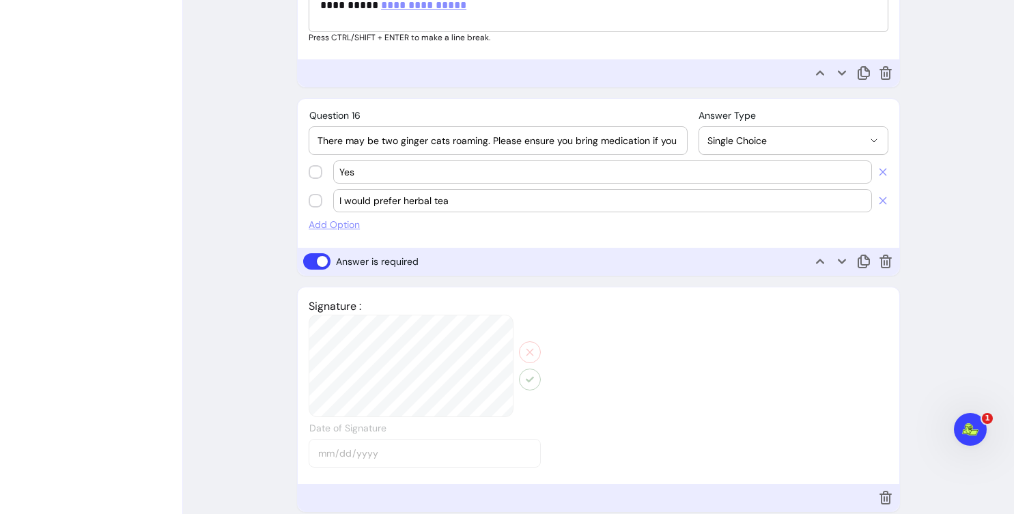
click at [348, 171] on input "Yes" at bounding box center [603, 172] width 527 height 14
click at [393, 137] on input "There may be two ginger cats roaming. Please ensure you bring medication if you…" at bounding box center [498, 141] width 361 height 14
drag, startPoint x: 492, startPoint y: 141, endPoint x: 765, endPoint y: 199, distance: 279.4
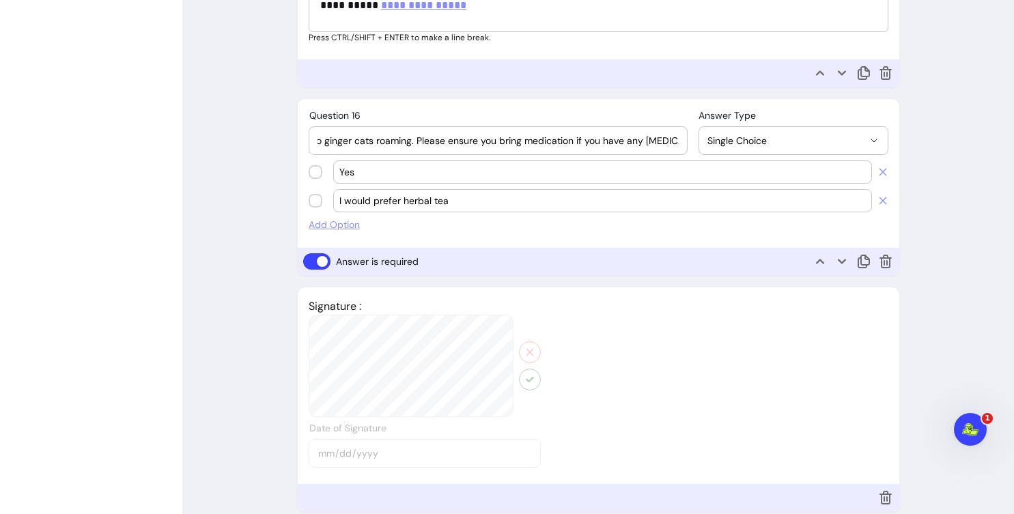
click at [765, 199] on div "**********" at bounding box center [599, 170] width 602 height 143
click at [678, 138] on input "There may be two ginger cats roaming. Please ensure you bring medication if you…" at bounding box center [498, 141] width 361 height 14
paste input "You may spot our two friendly ginger cats during your visit. If you have [MEDIC…"
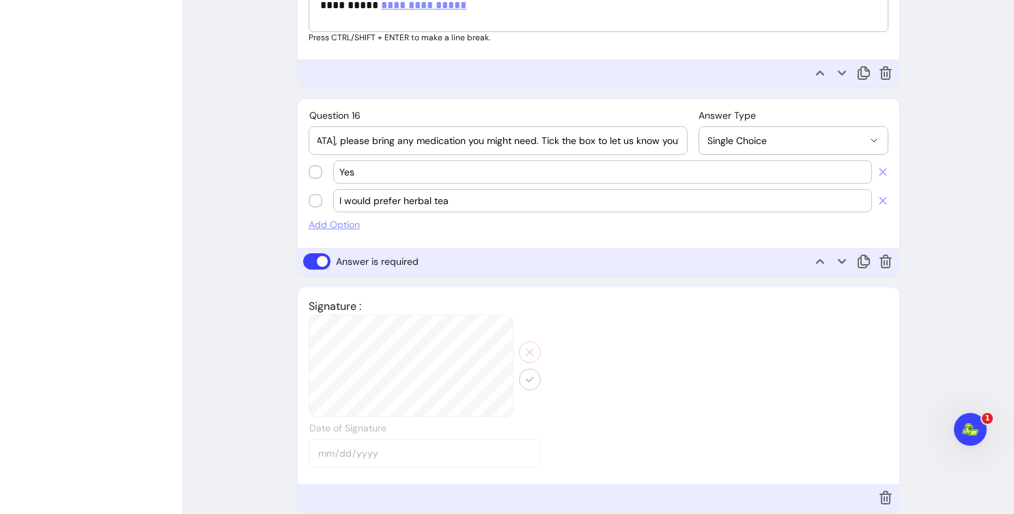
type input "You may spot our two friendly ginger cats during your visit. If you have [MEDIC…"
click at [349, 170] on input "Yes" at bounding box center [603, 172] width 527 height 14
type input "I understand"
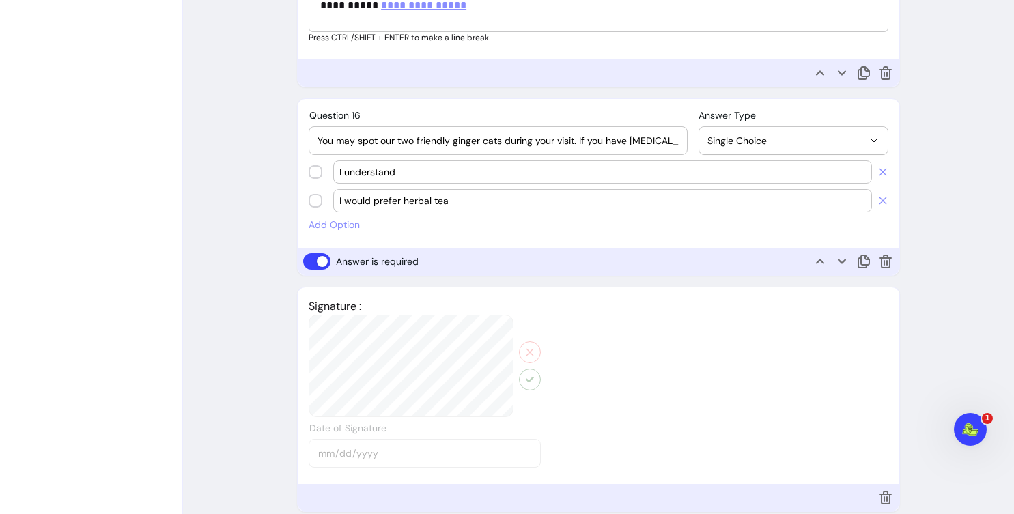
click at [388, 193] on div "I would prefer herbal tea" at bounding box center [603, 201] width 527 height 22
click at [315, 196] on div "I would prefer herbal tea" at bounding box center [599, 200] width 580 height 23
click at [882, 200] on icon at bounding box center [883, 200] width 11 height 11
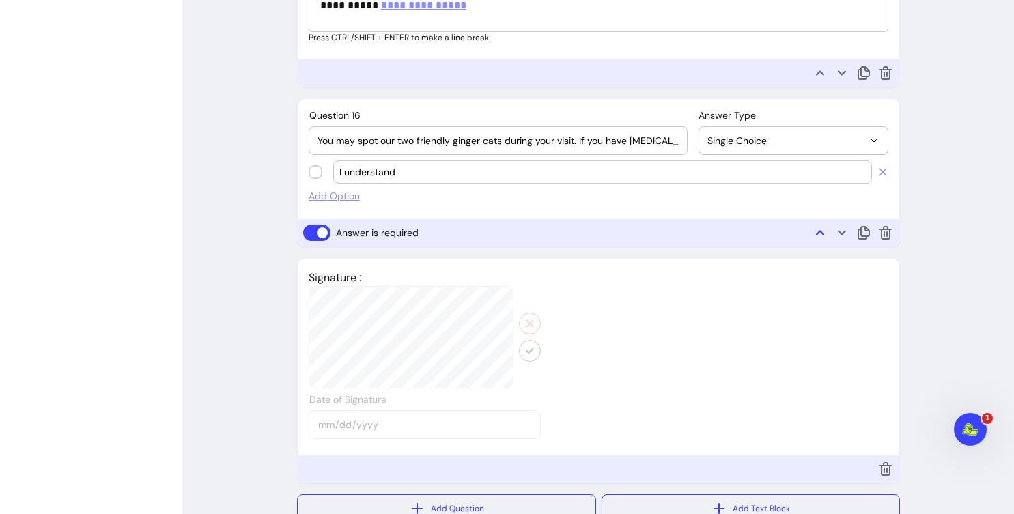
click at [820, 232] on icon at bounding box center [820, 232] width 8 height 5
select select "*"
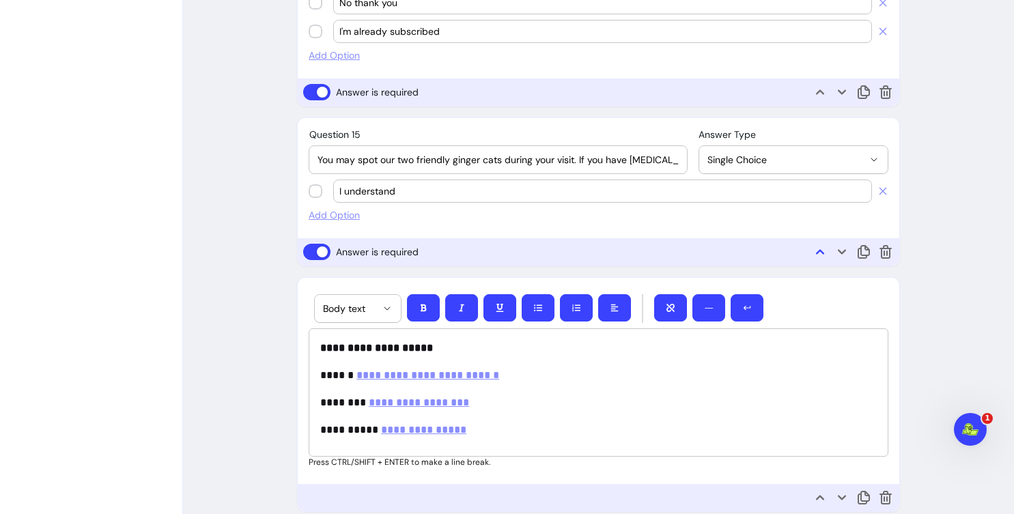
scroll to position [3365, 0]
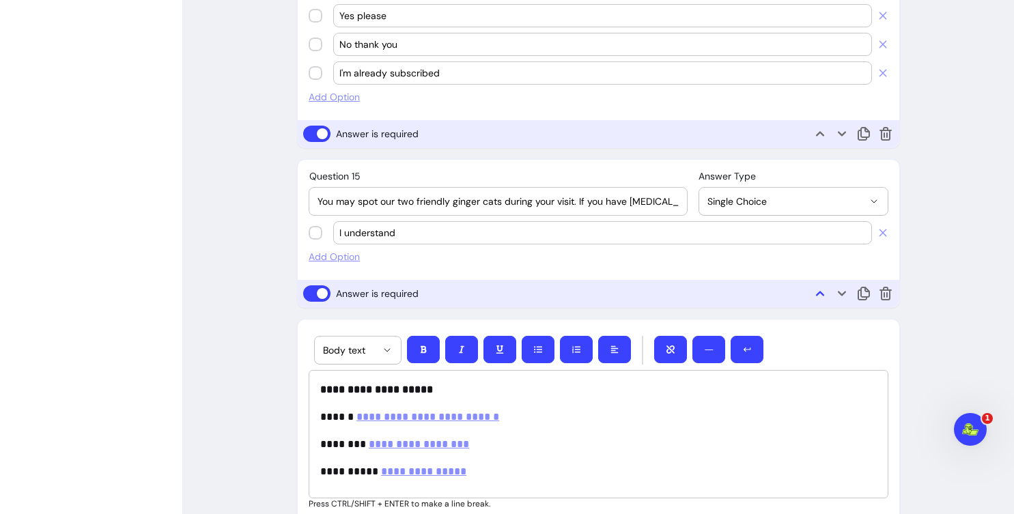
click at [818, 294] on icon at bounding box center [820, 293] width 8 height 5
select select "**********"
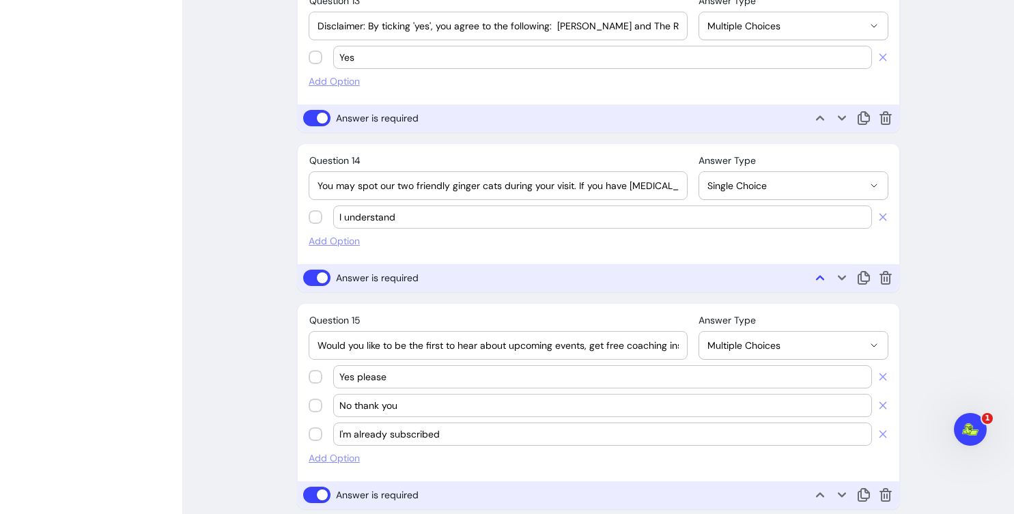
scroll to position [3135, 0]
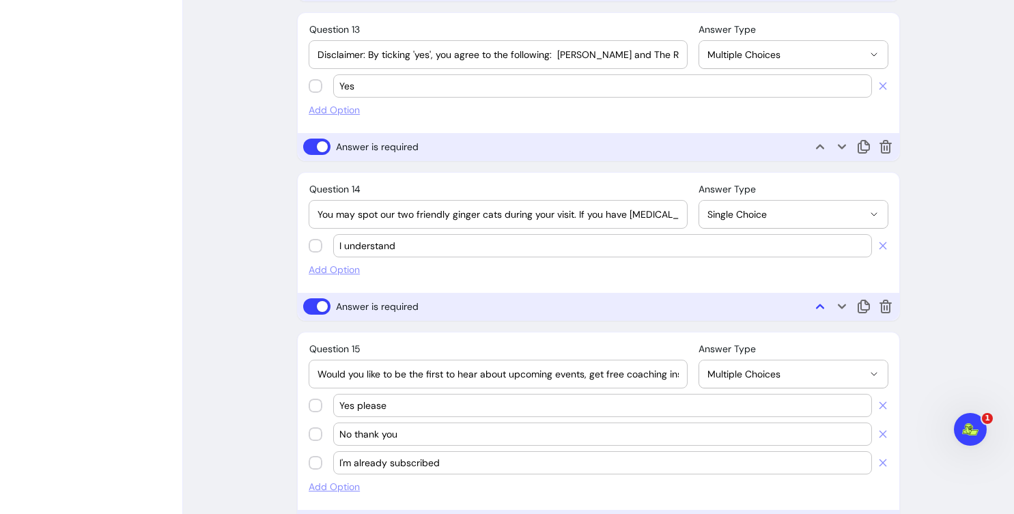
click at [819, 305] on icon at bounding box center [820, 306] width 8 height 5
select select "**********"
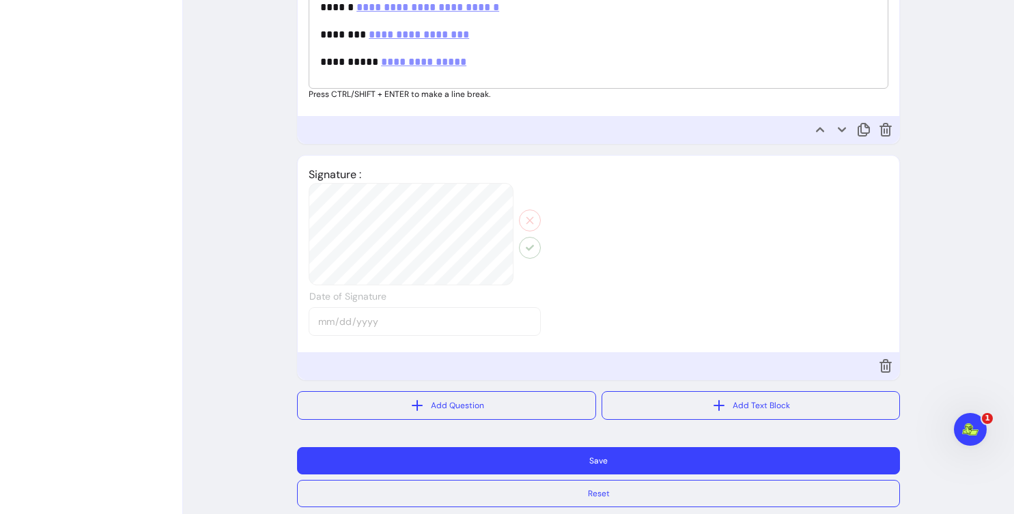
scroll to position [3795, 0]
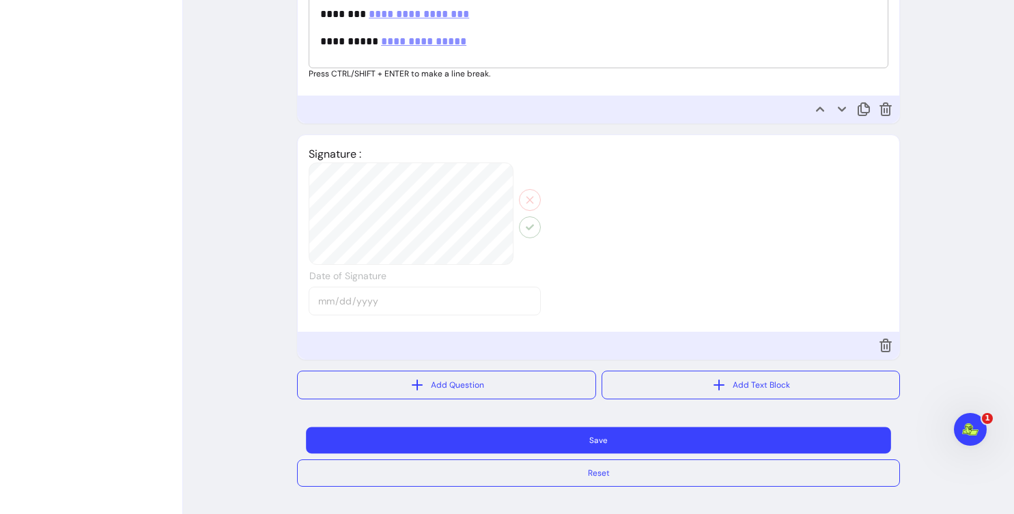
click at [731, 441] on button "Save" at bounding box center [598, 440] width 585 height 27
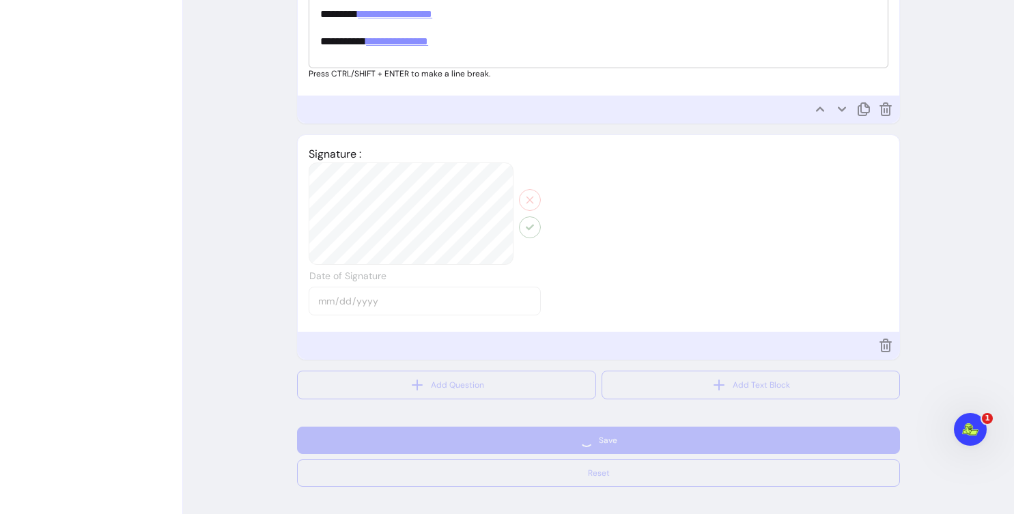
select select "*"
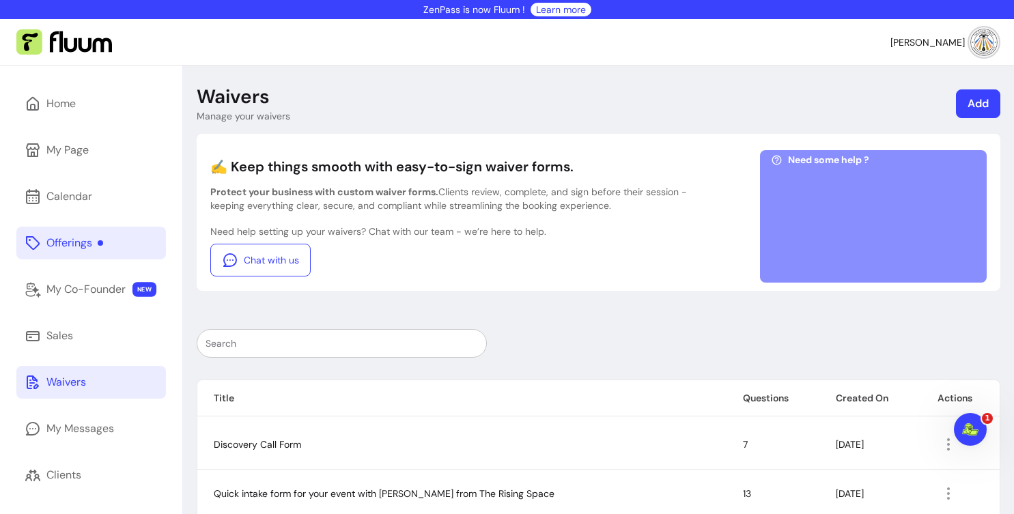
click at [72, 247] on div "Offerings" at bounding box center [74, 243] width 57 height 16
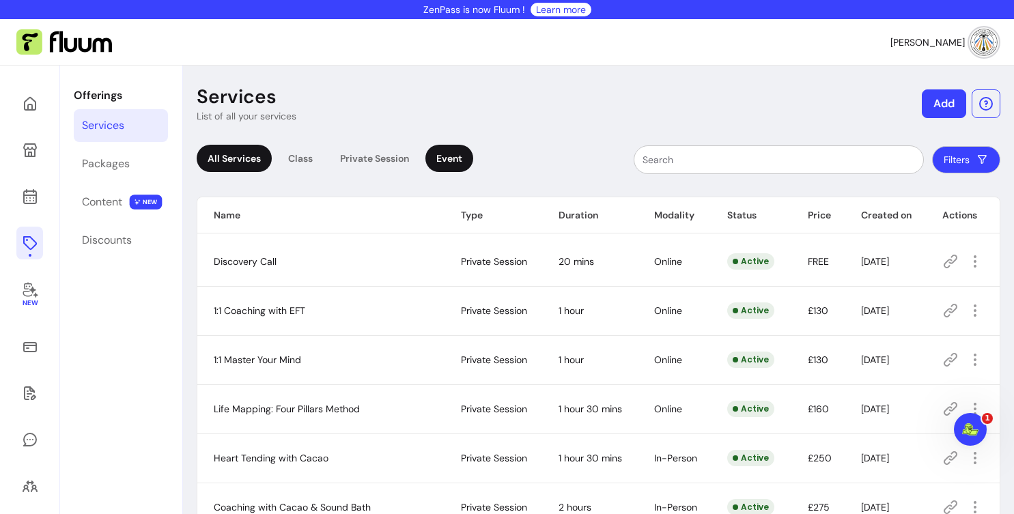
click at [450, 154] on div "Event" at bounding box center [450, 158] width 48 height 27
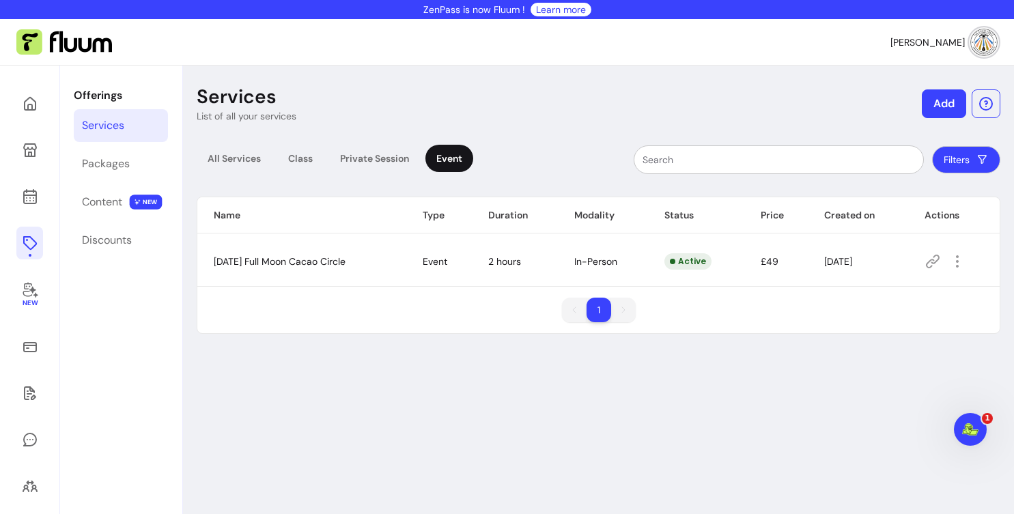
click at [939, 262] on icon at bounding box center [933, 262] width 14 height 14
click at [963, 260] on icon "button" at bounding box center [958, 261] width 16 height 16
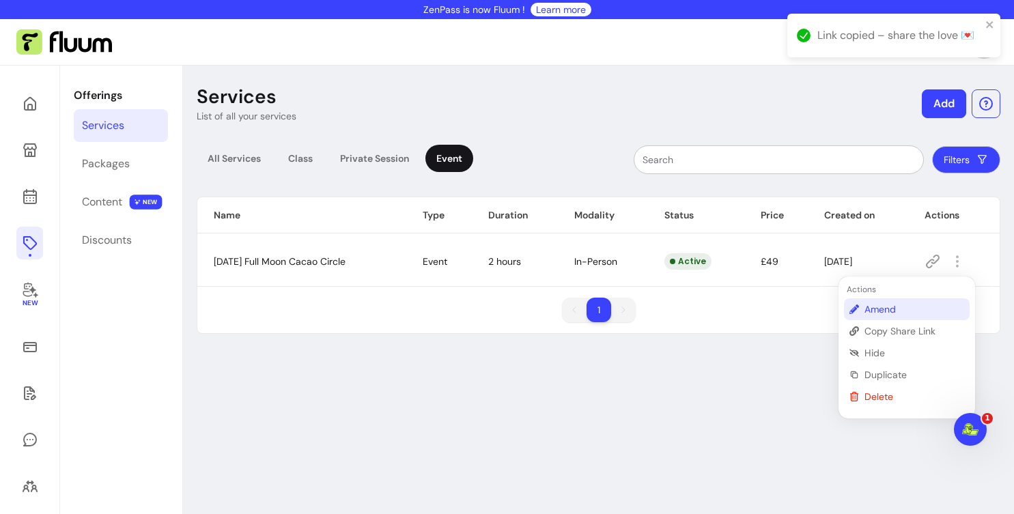
click at [896, 300] on li "Amend" at bounding box center [907, 310] width 126 height 22
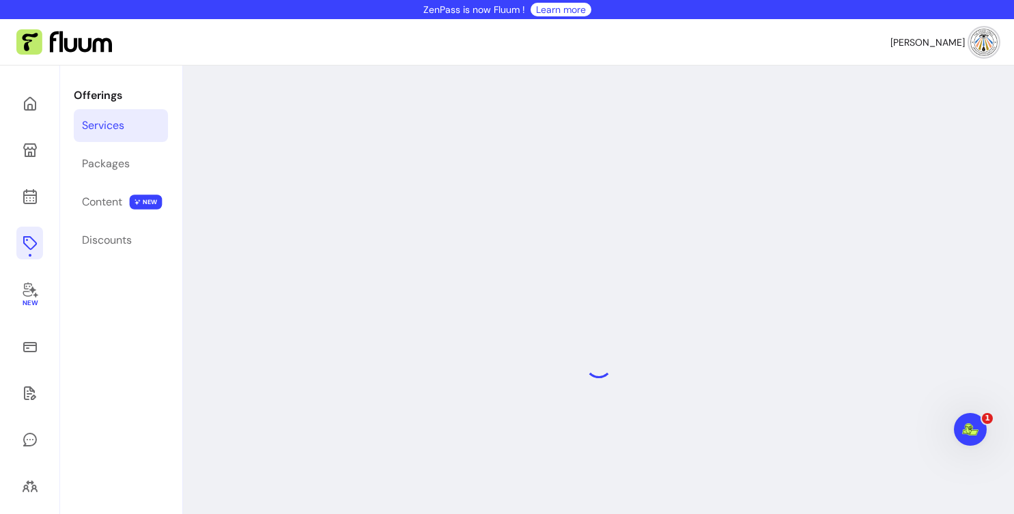
select select "***"
select select "**********"
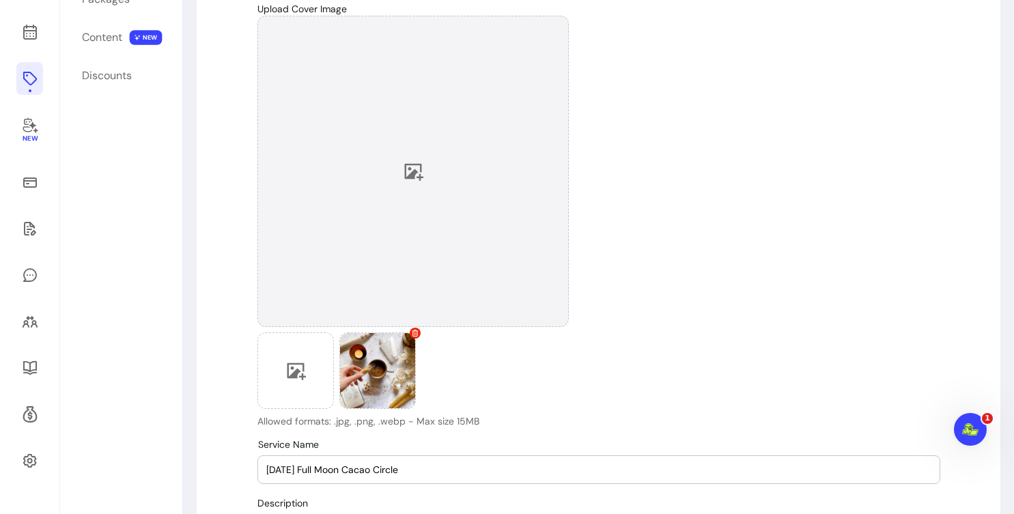
scroll to position [176, 0]
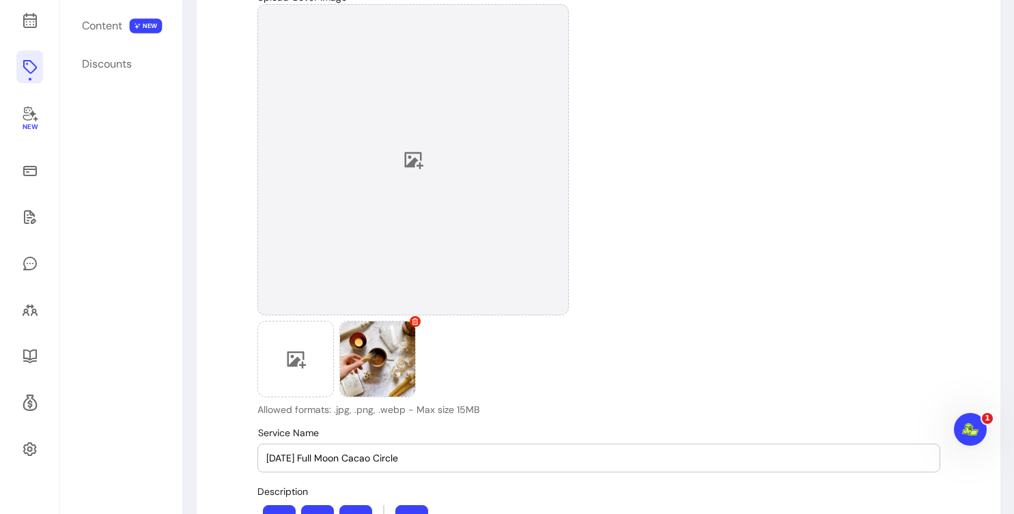
click at [413, 163] on icon at bounding box center [413, 160] width 19 height 17
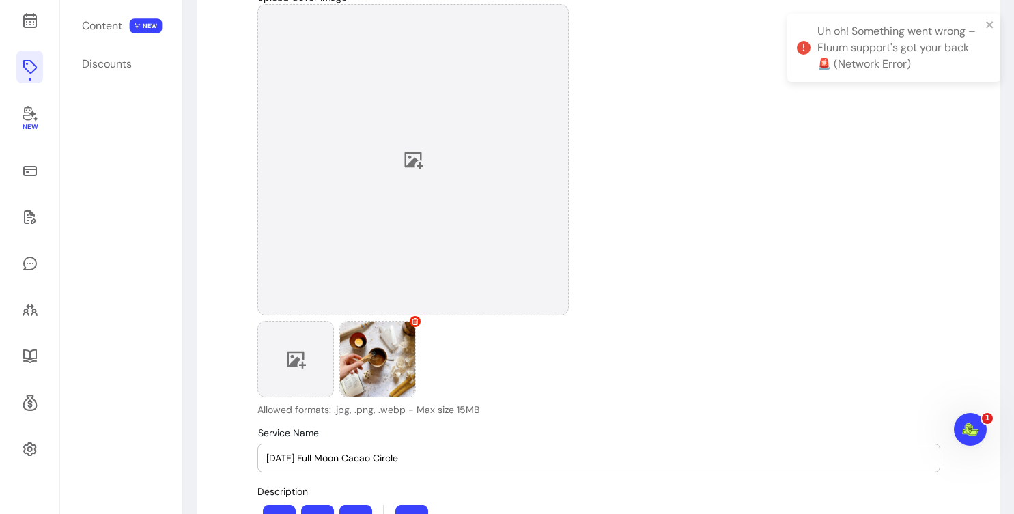
click at [294, 360] on icon at bounding box center [296, 360] width 19 height 17
drag, startPoint x: 391, startPoint y: 355, endPoint x: 350, endPoint y: 174, distance: 185.5
click at [350, 174] on div "Allowed formats: .jpg, .png, .webp - Max size 15MB" at bounding box center [414, 210] width 312 height 413
click at [392, 167] on div at bounding box center [414, 160] width 312 height 312
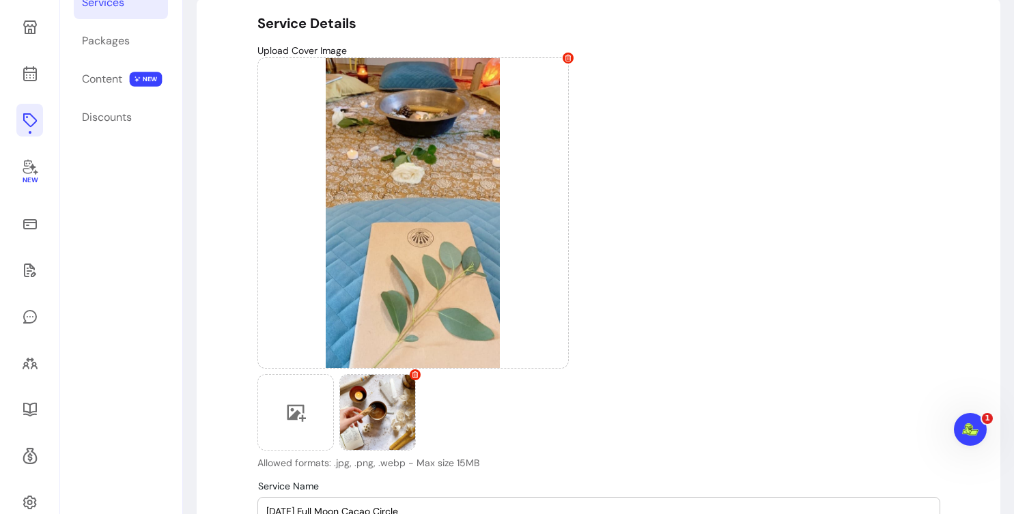
scroll to position [122, 0]
click at [305, 415] on icon at bounding box center [296, 413] width 20 height 20
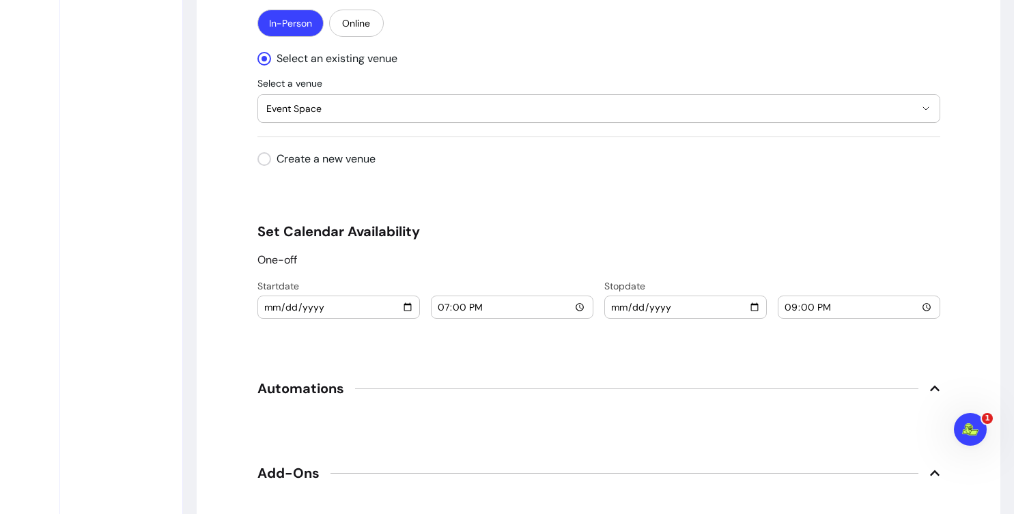
scroll to position [1837, 0]
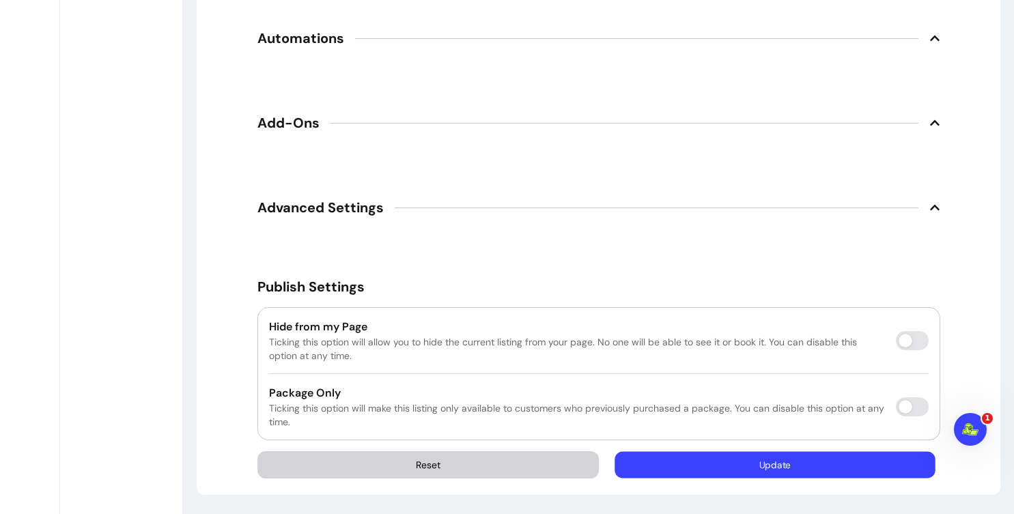
click at [792, 467] on button "Update" at bounding box center [775, 465] width 320 height 27
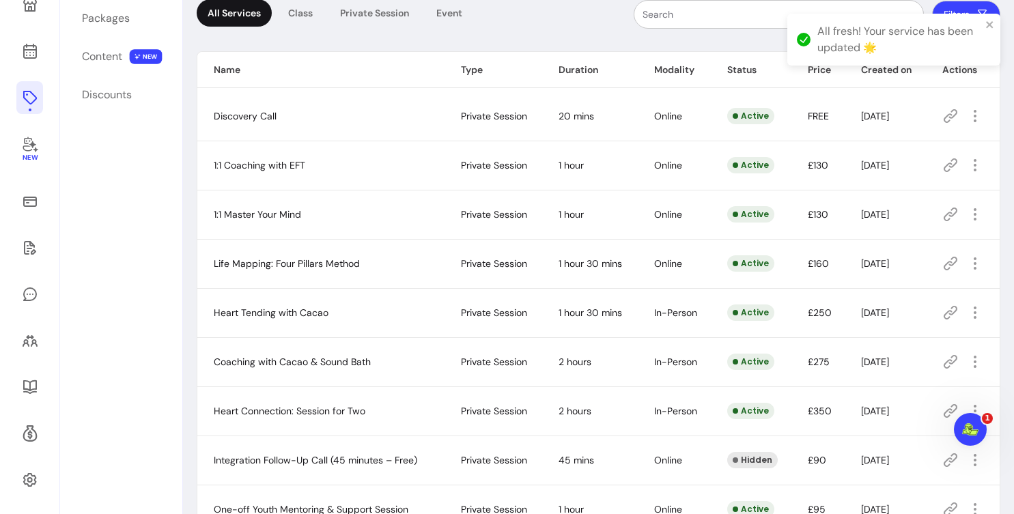
scroll to position [66, 0]
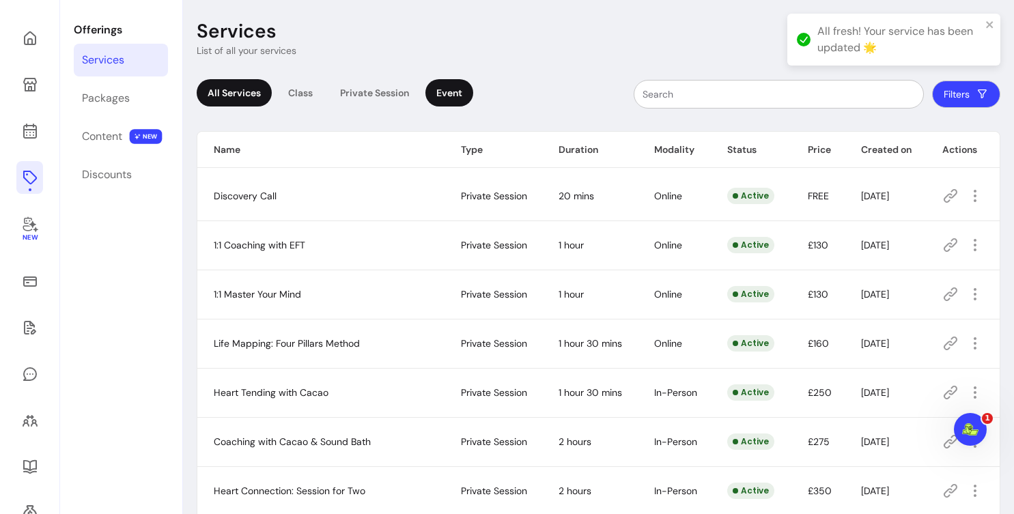
click at [460, 92] on div "Event" at bounding box center [450, 92] width 48 height 27
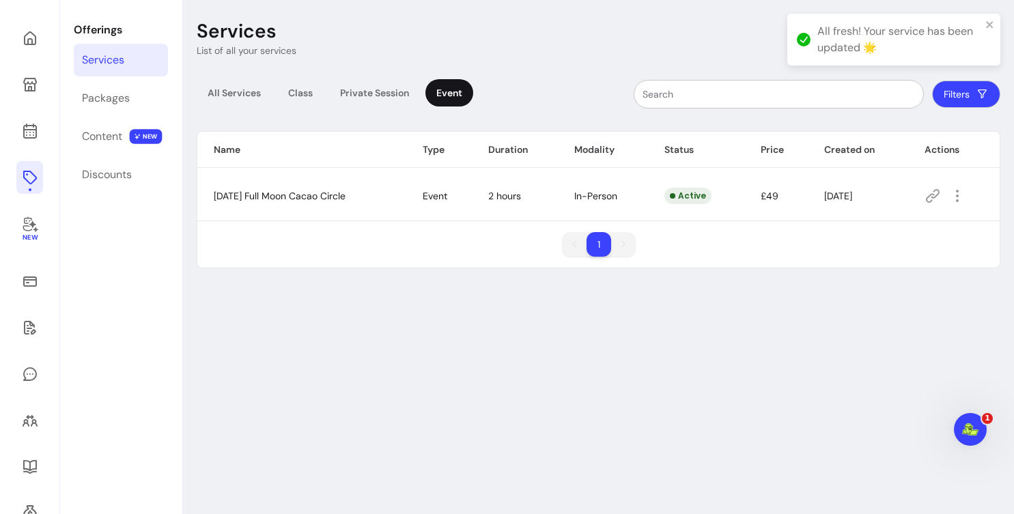
click at [940, 199] on icon at bounding box center [933, 196] width 16 height 16
